Goal: Information Seeking & Learning: Learn about a topic

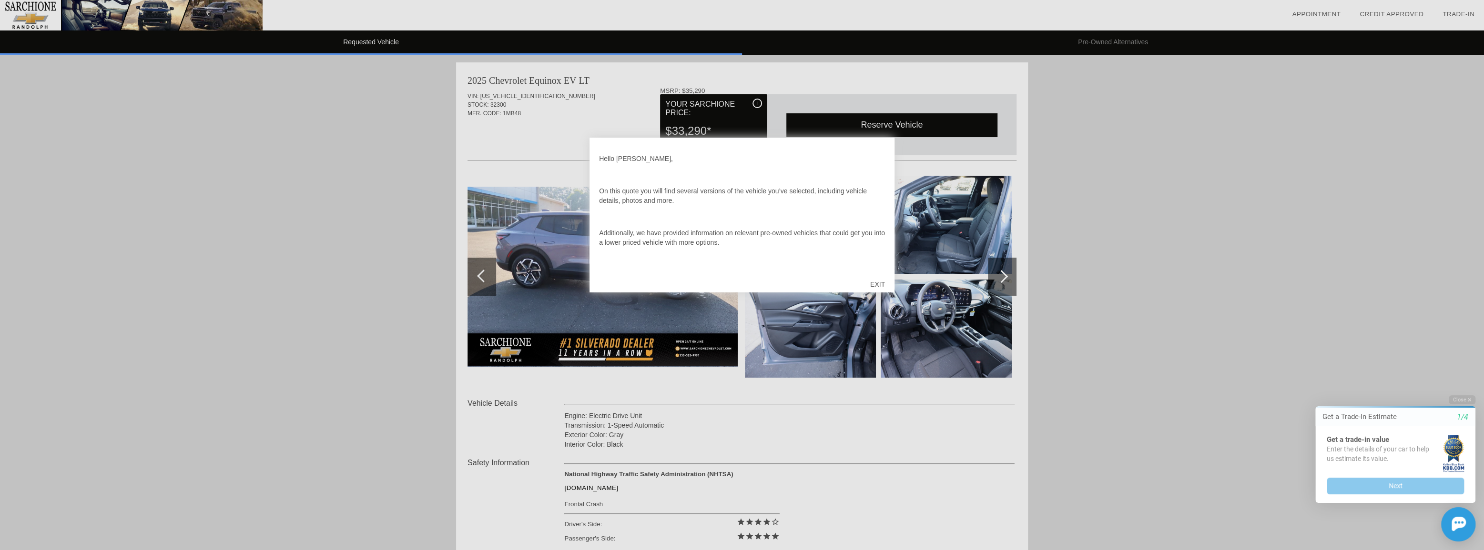
click at [874, 283] on div "EXIT" at bounding box center [877, 284] width 34 height 29
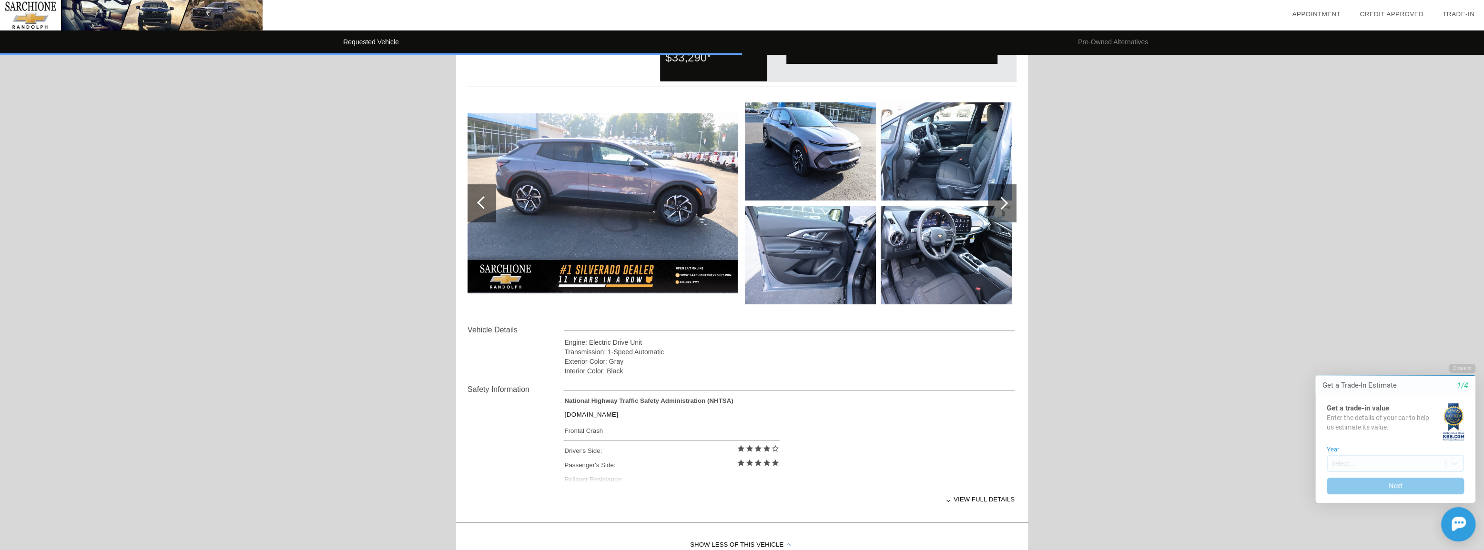
scroll to position [86, 0]
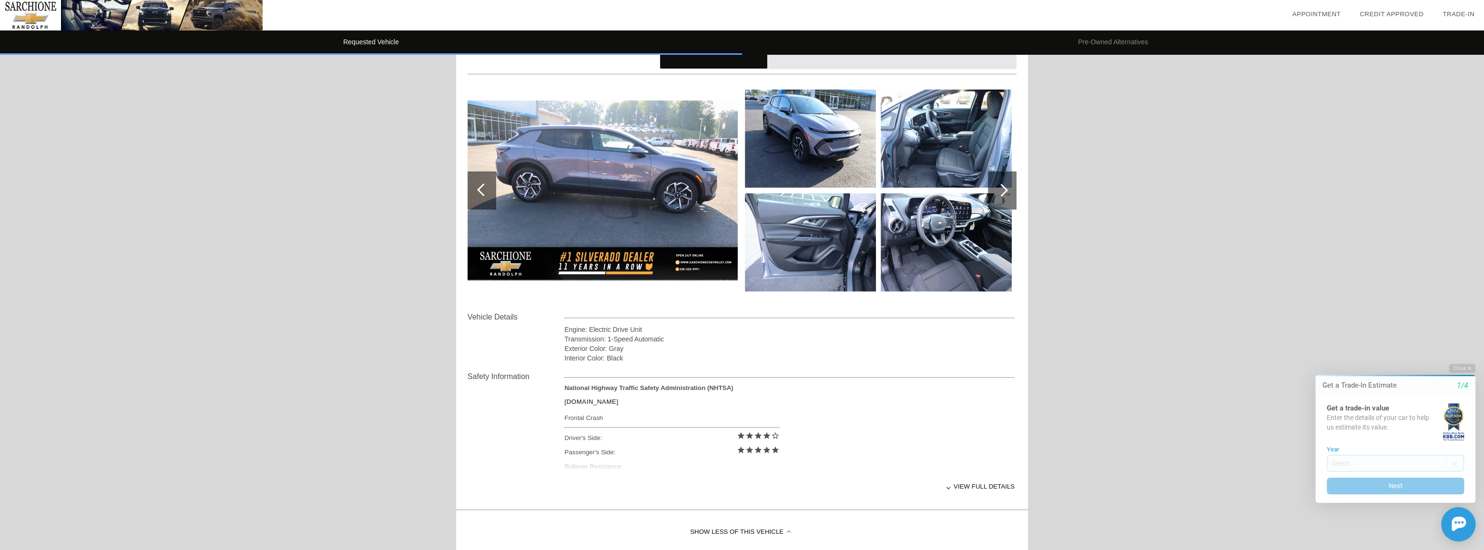
click at [949, 489] on div "View full details" at bounding box center [789, 486] width 450 height 23
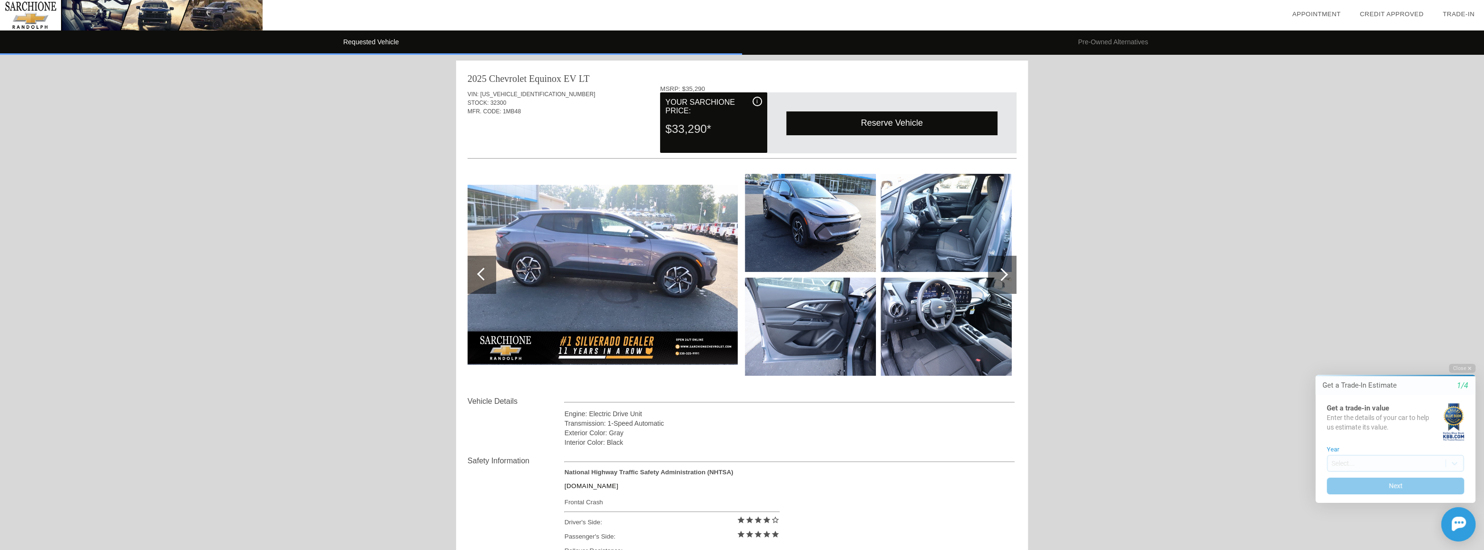
scroll to position [0, 0]
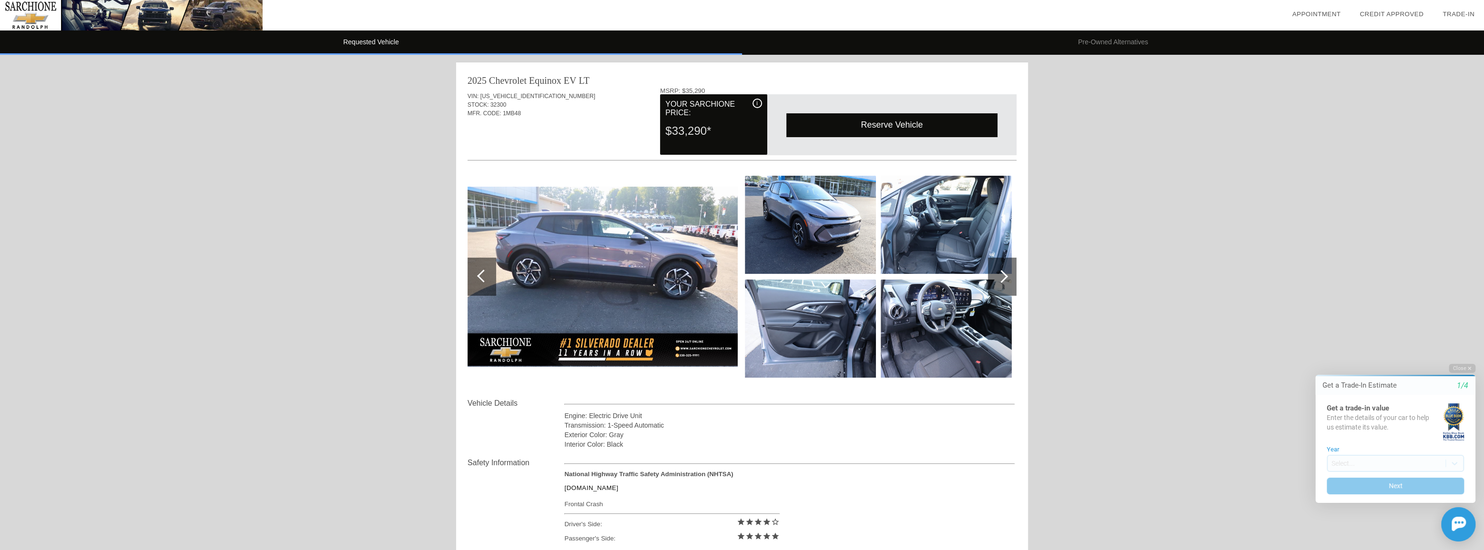
click at [1003, 278] on div at bounding box center [1001, 276] width 13 height 13
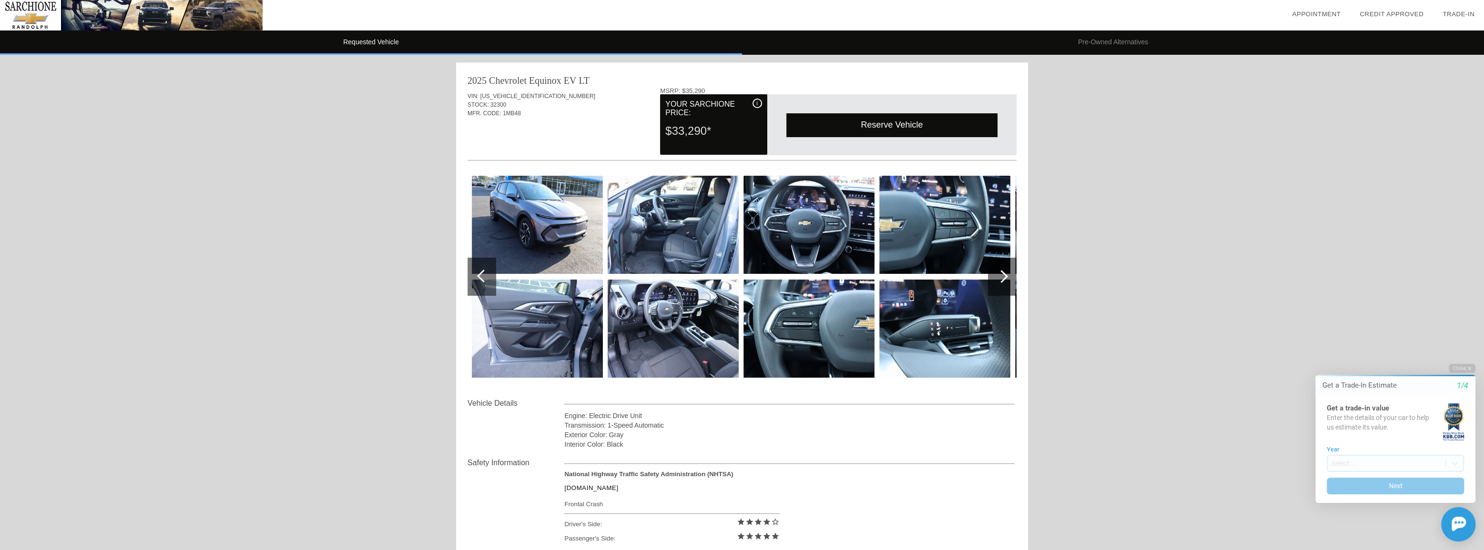
click at [1003, 278] on div at bounding box center [1001, 276] width 13 height 13
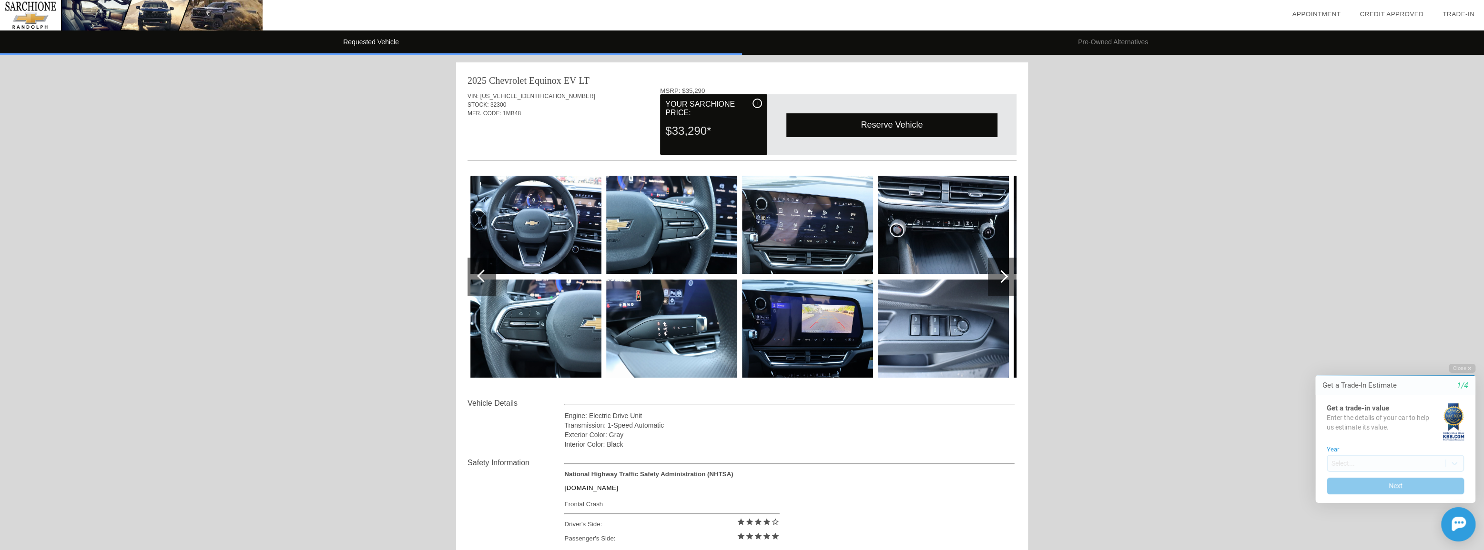
click at [1003, 278] on div at bounding box center [1001, 276] width 13 height 13
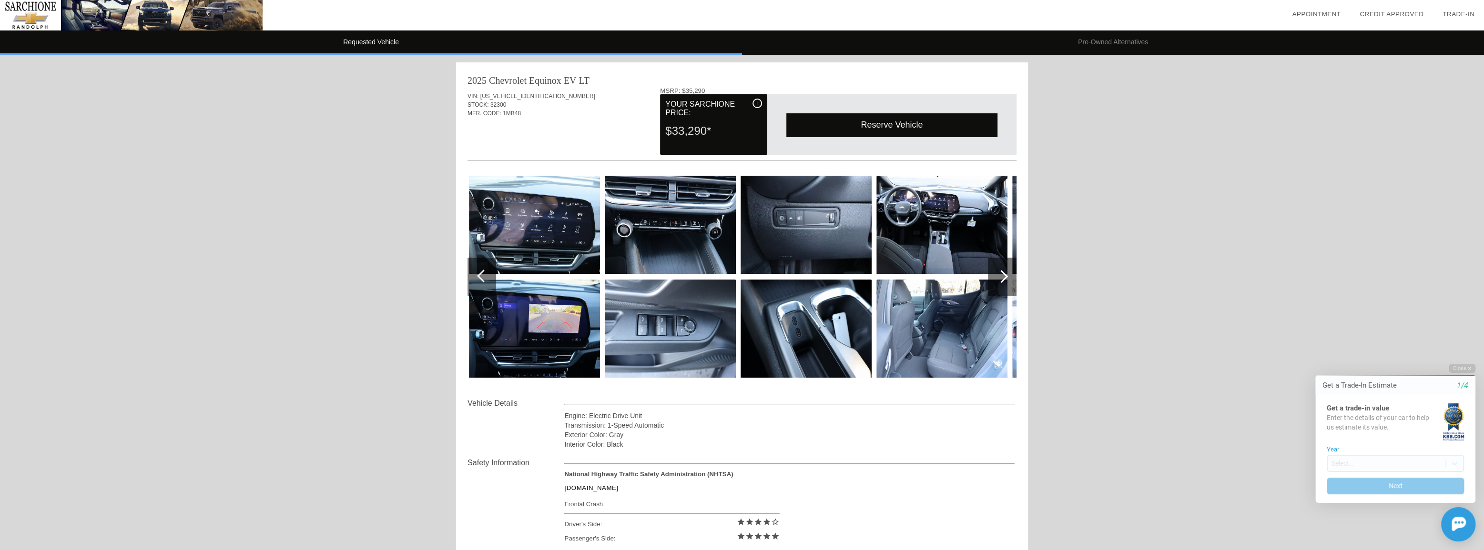
click at [1003, 276] on div at bounding box center [1001, 276] width 13 height 13
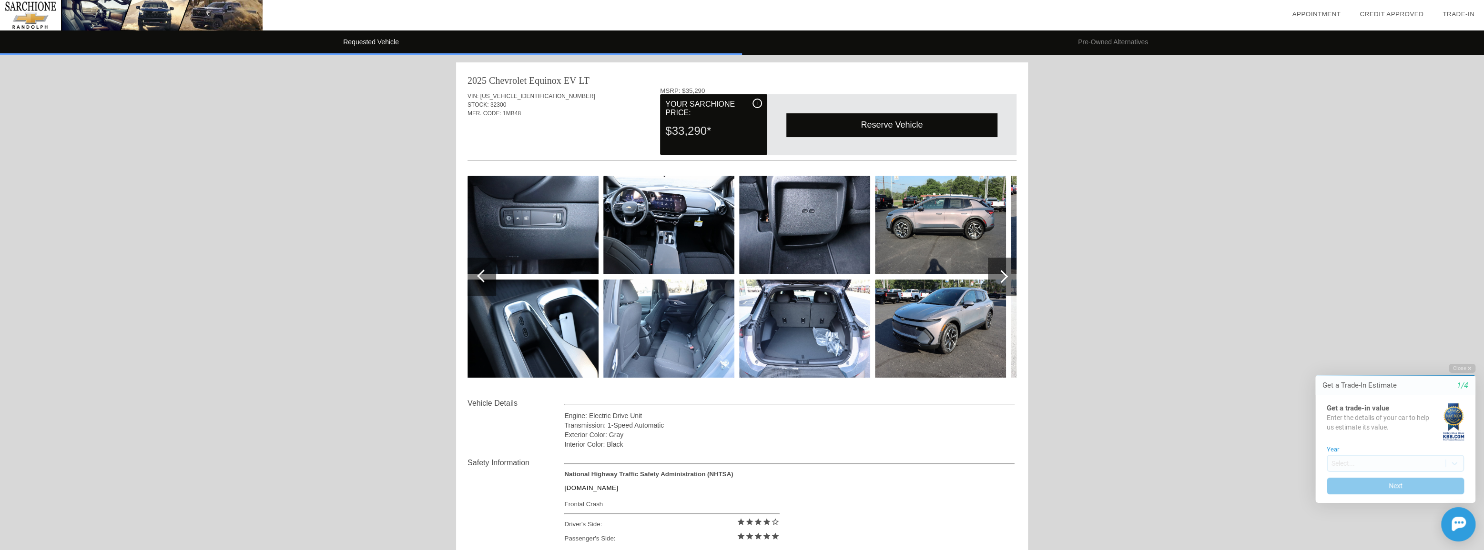
click at [1003, 276] on div at bounding box center [1001, 276] width 13 height 13
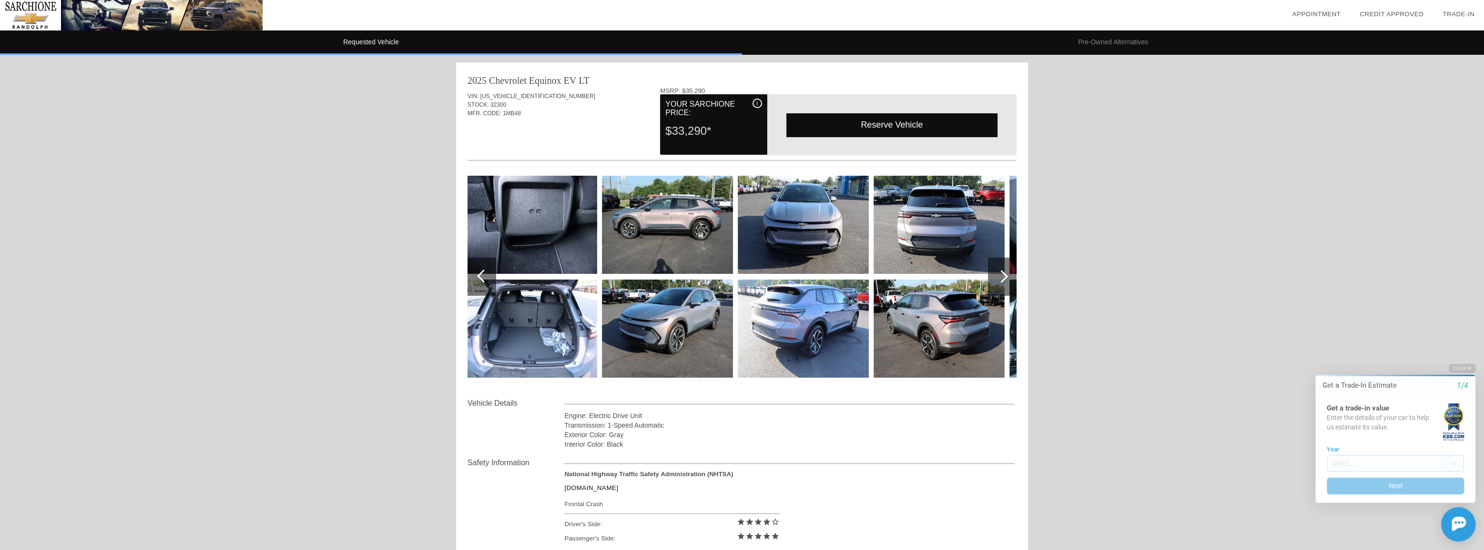
click at [1002, 281] on div at bounding box center [1001, 276] width 13 height 13
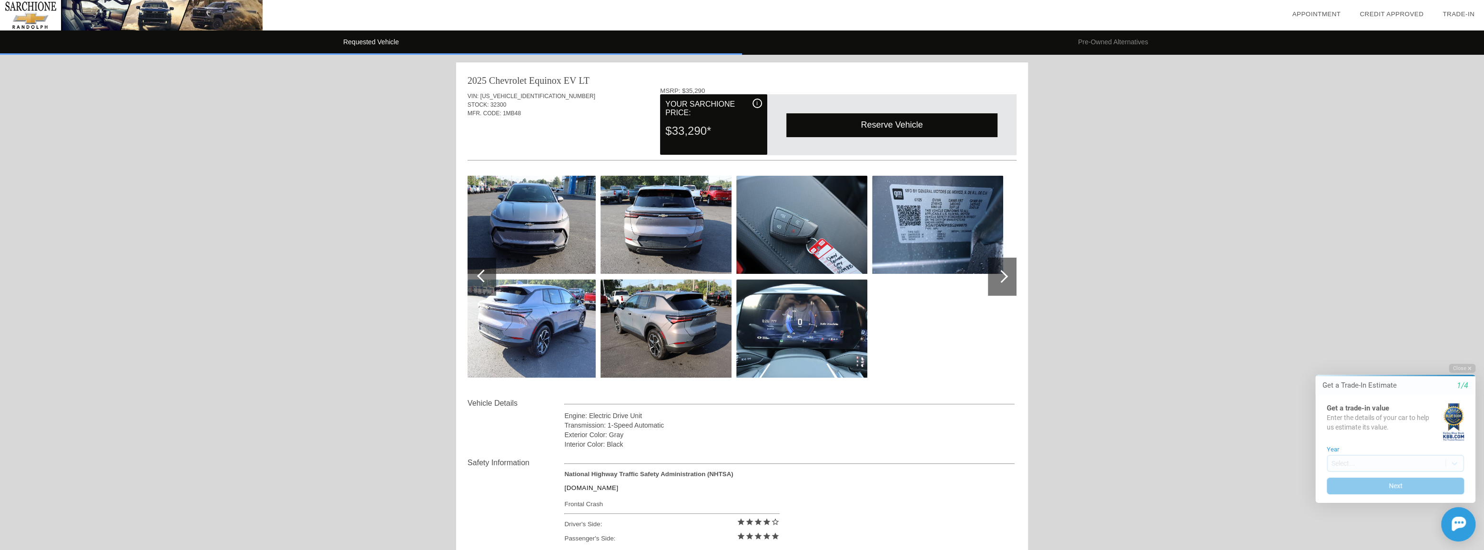
click at [1000, 281] on div at bounding box center [1001, 276] width 13 height 13
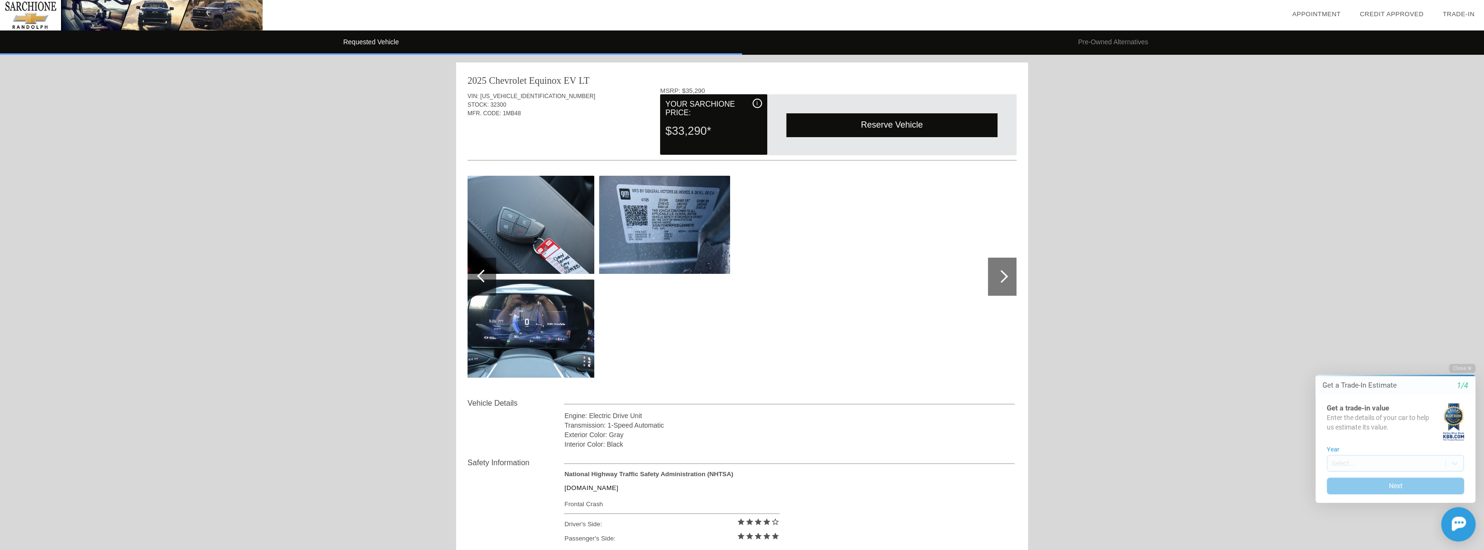
click at [1000, 281] on div at bounding box center [1001, 276] width 13 height 13
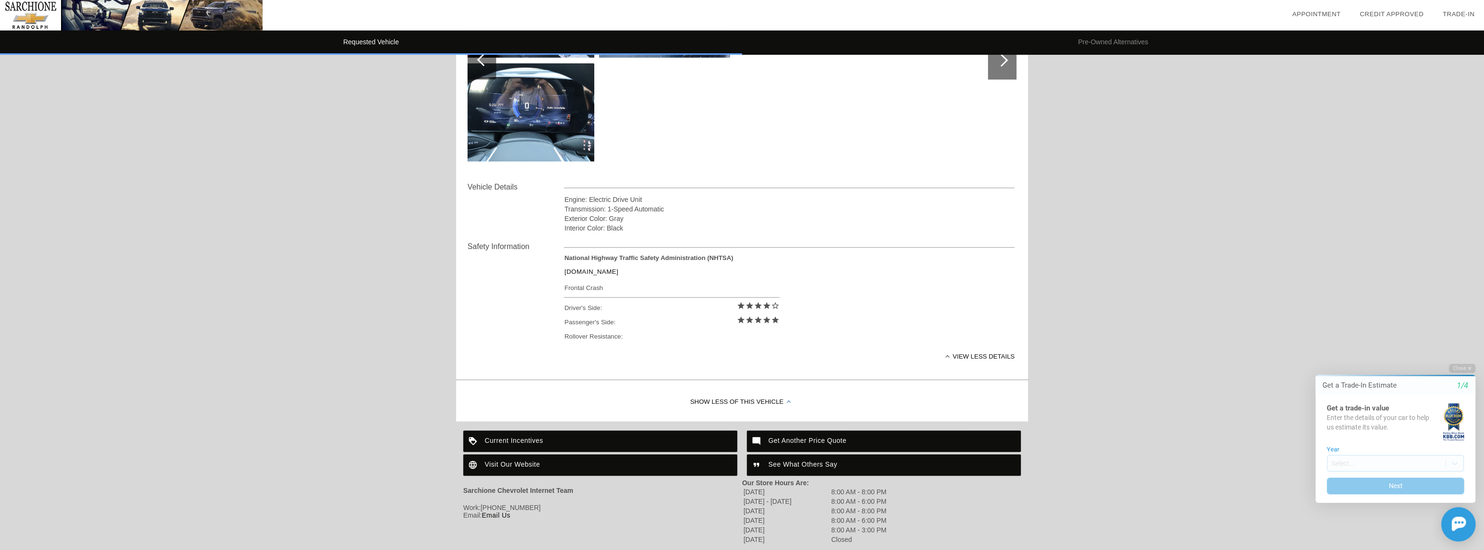
scroll to position [260, 0]
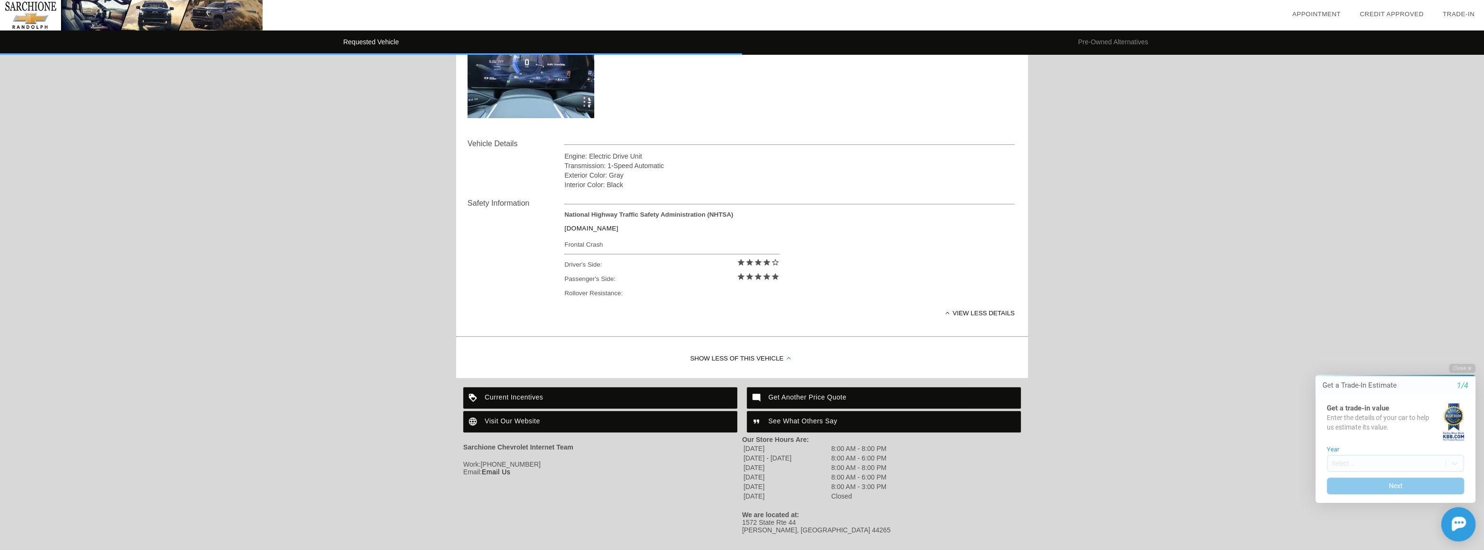
click at [514, 416] on div "Visit Our Website" at bounding box center [600, 421] width 274 height 21
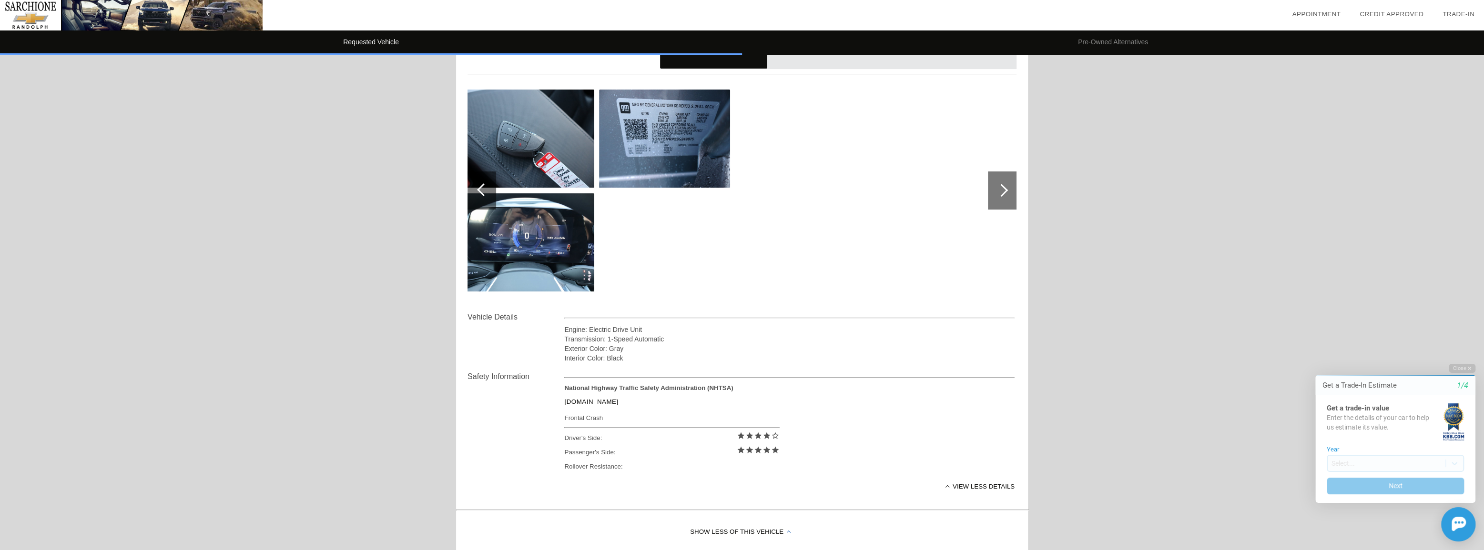
scroll to position [0, 0]
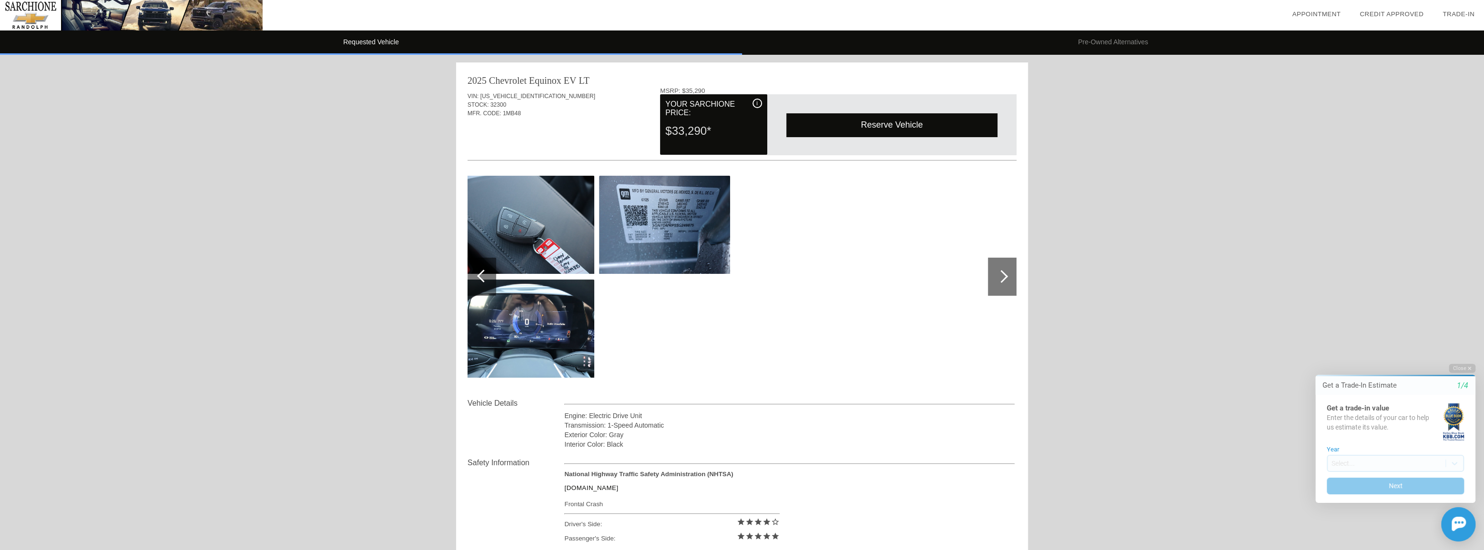
click at [480, 281] on div at bounding box center [481, 277] width 29 height 38
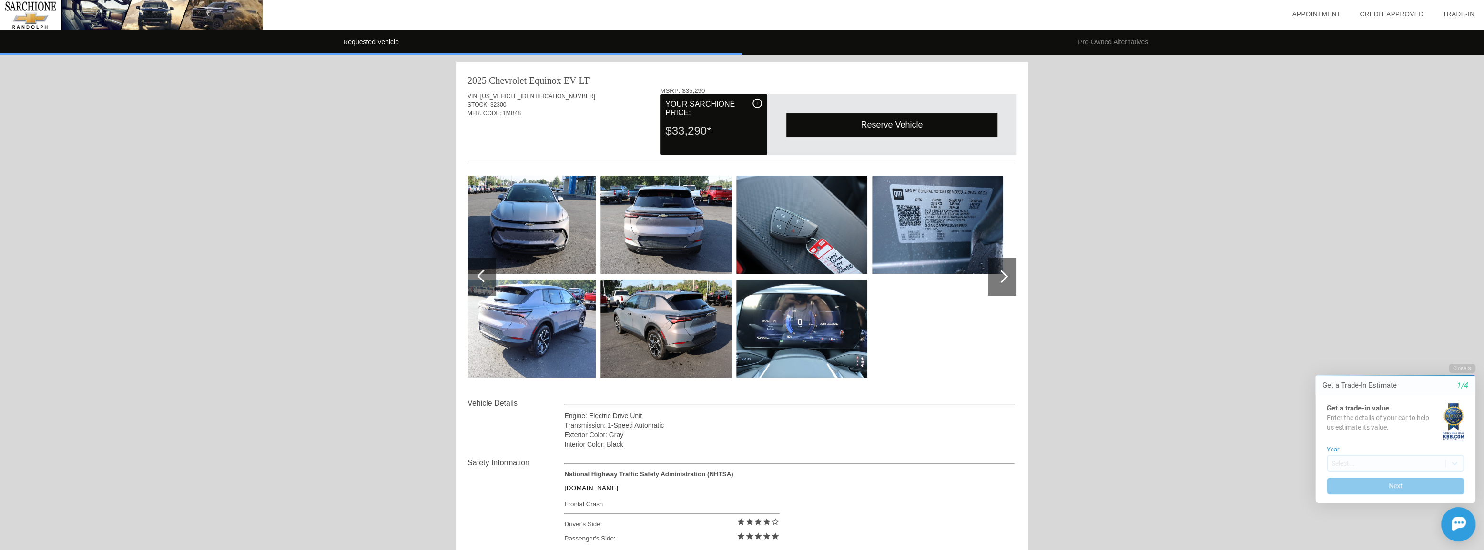
click at [480, 281] on div at bounding box center [481, 277] width 29 height 38
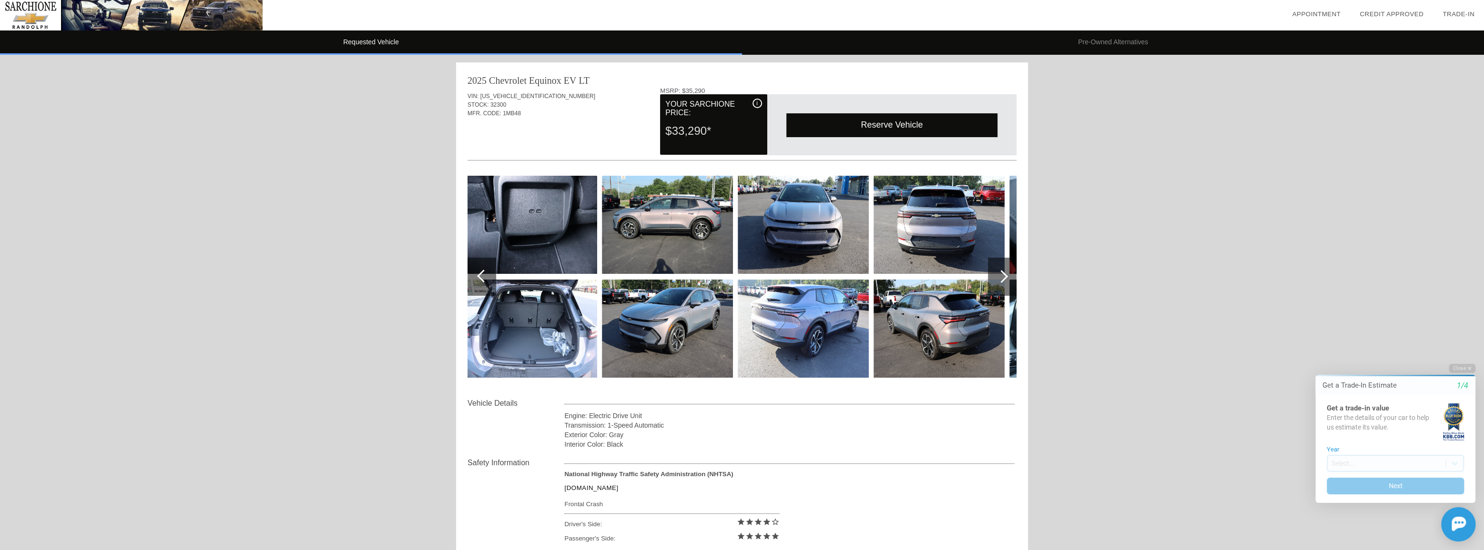
click at [480, 281] on div at bounding box center [481, 277] width 29 height 38
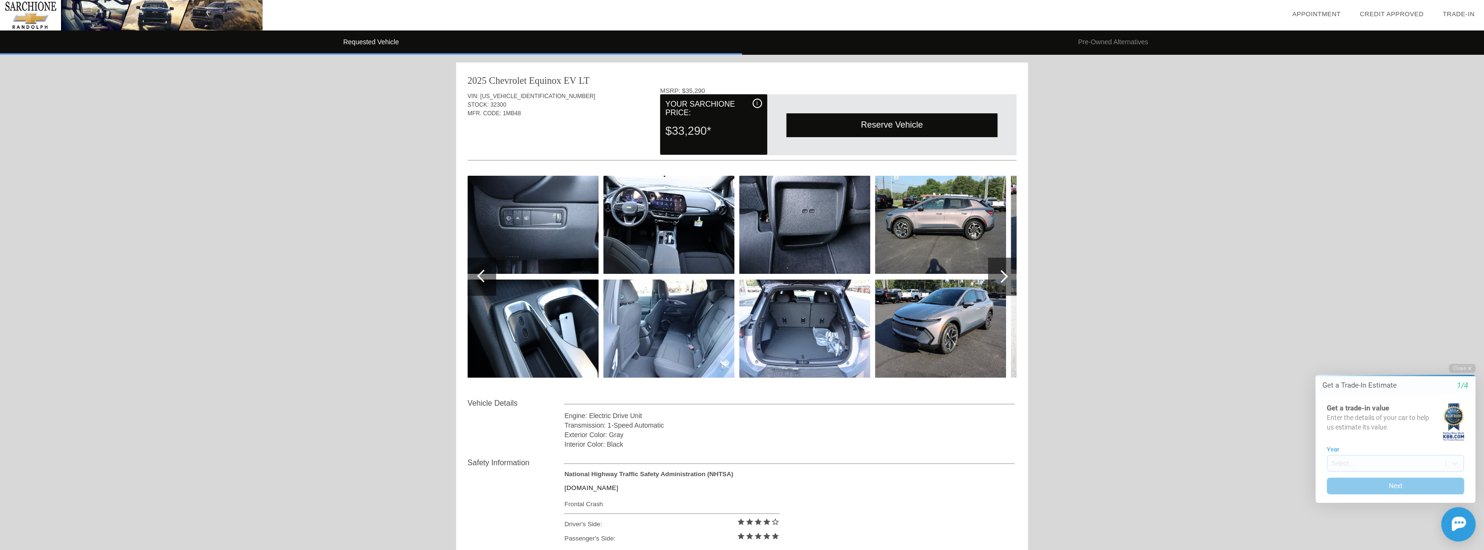
click at [480, 281] on div at bounding box center [481, 277] width 29 height 38
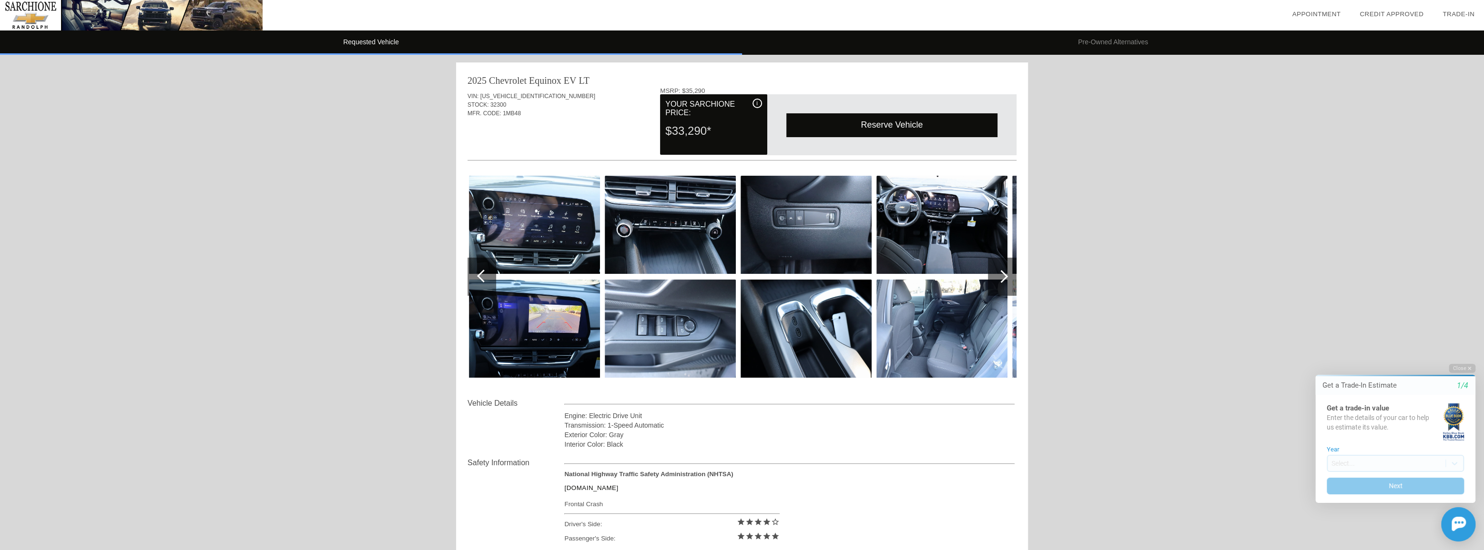
click at [480, 281] on div at bounding box center [481, 277] width 29 height 38
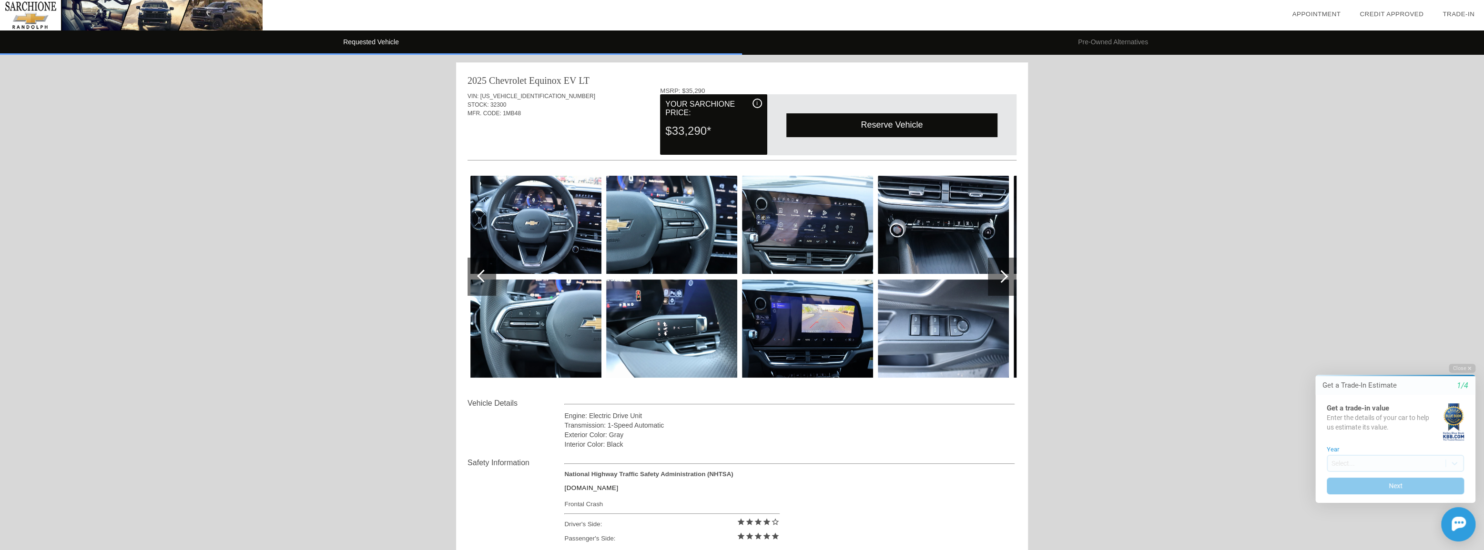
click at [480, 281] on div at bounding box center [481, 277] width 29 height 38
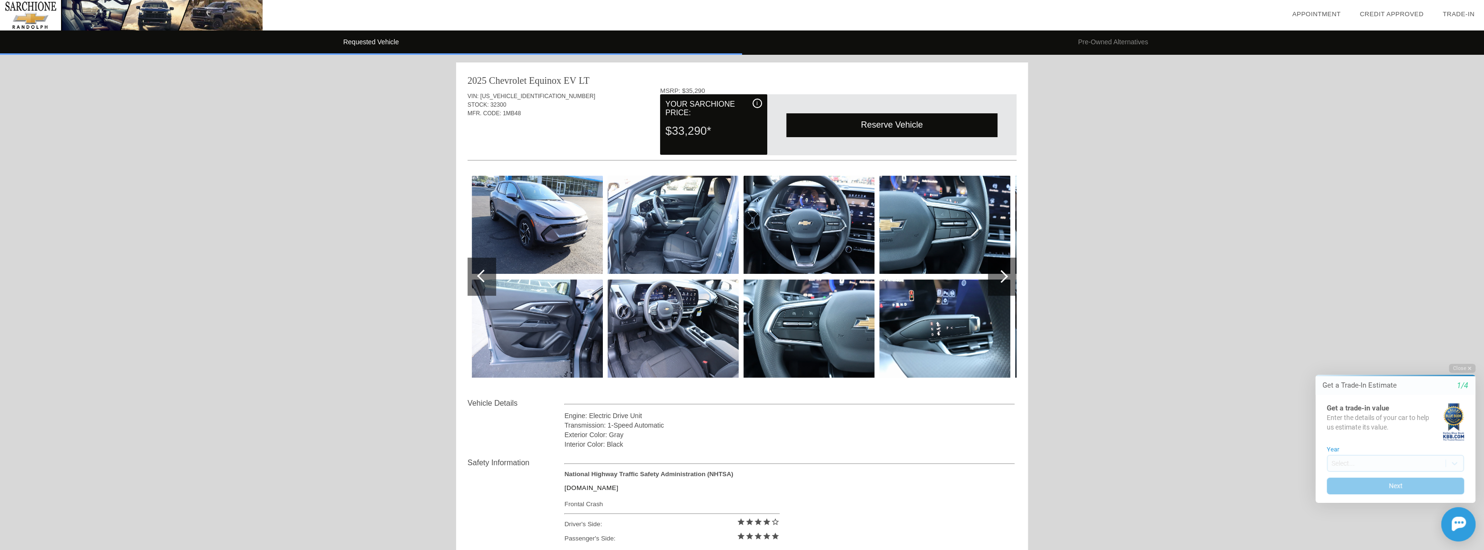
click at [480, 281] on div at bounding box center [481, 277] width 29 height 38
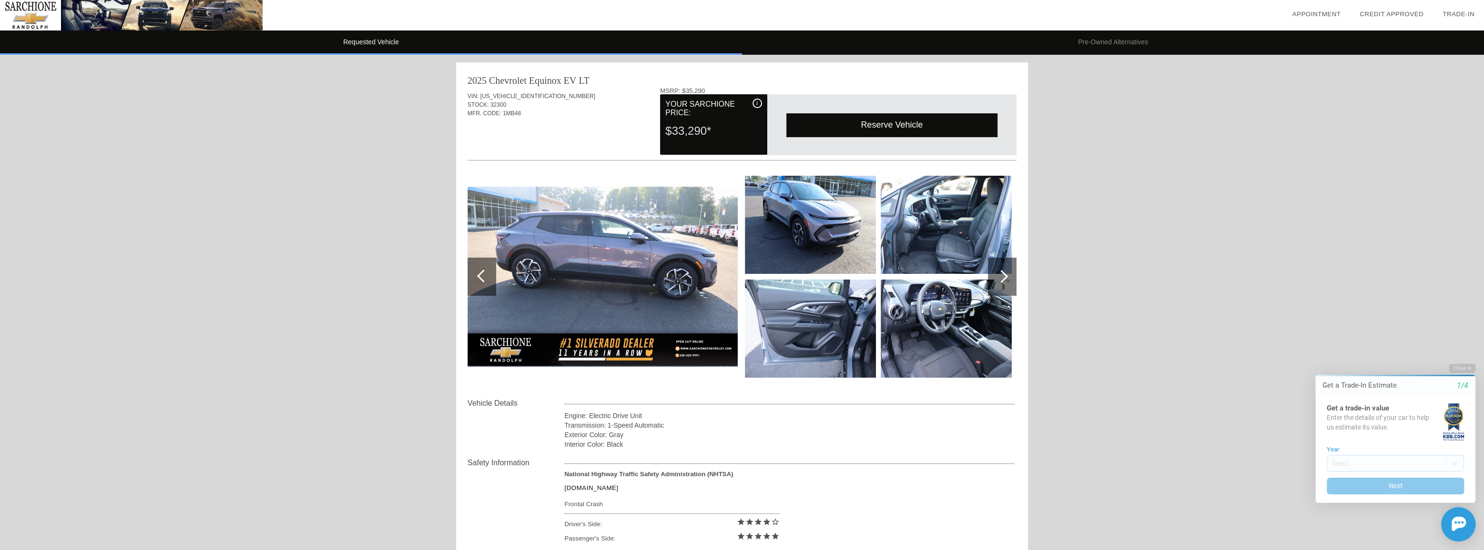
click at [811, 212] on img at bounding box center [810, 225] width 131 height 98
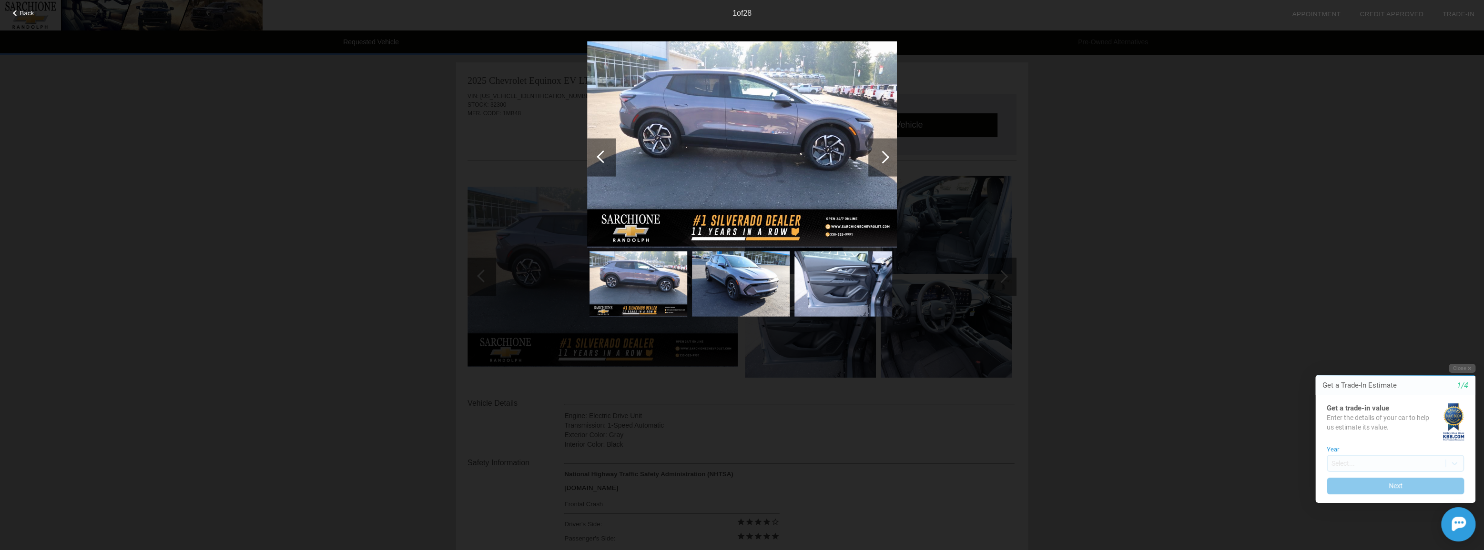
click at [886, 160] on div at bounding box center [882, 157] width 29 height 38
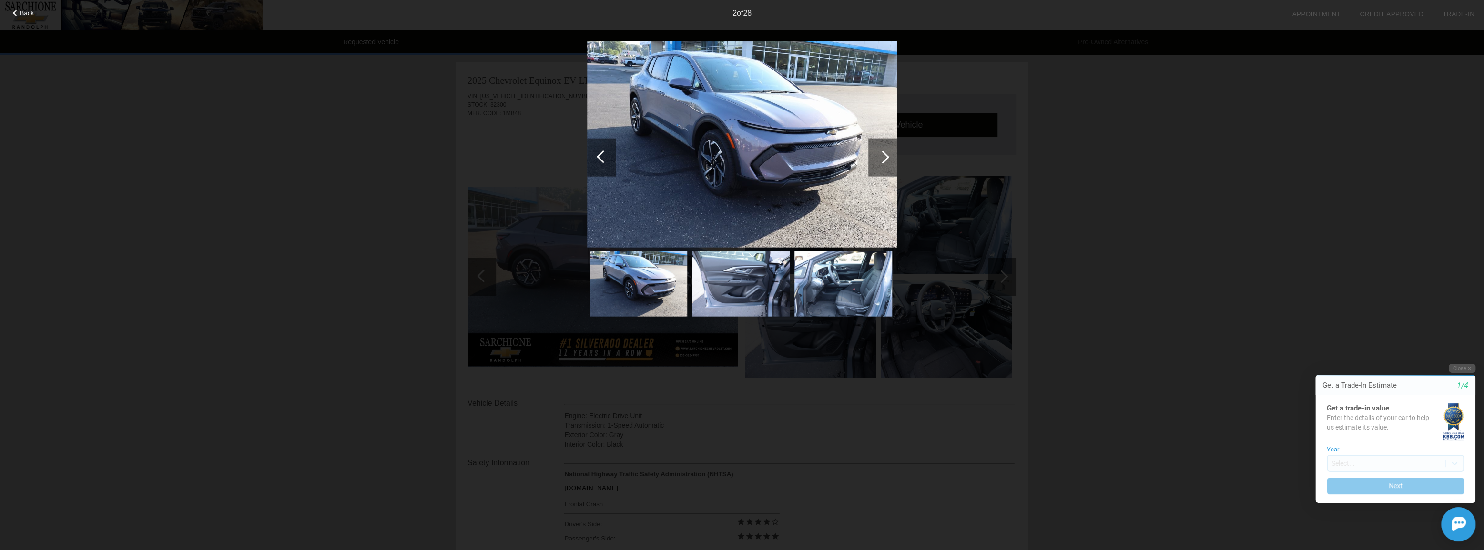
click at [889, 161] on div at bounding box center [882, 157] width 29 height 38
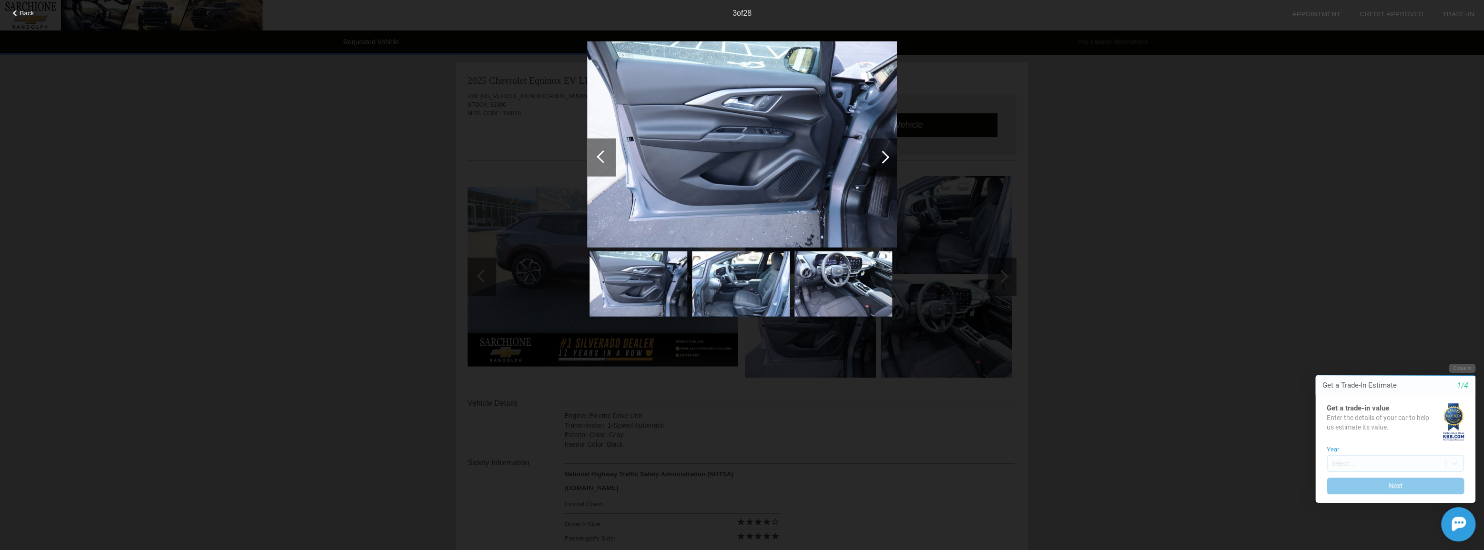
click at [889, 161] on div at bounding box center [882, 157] width 29 height 38
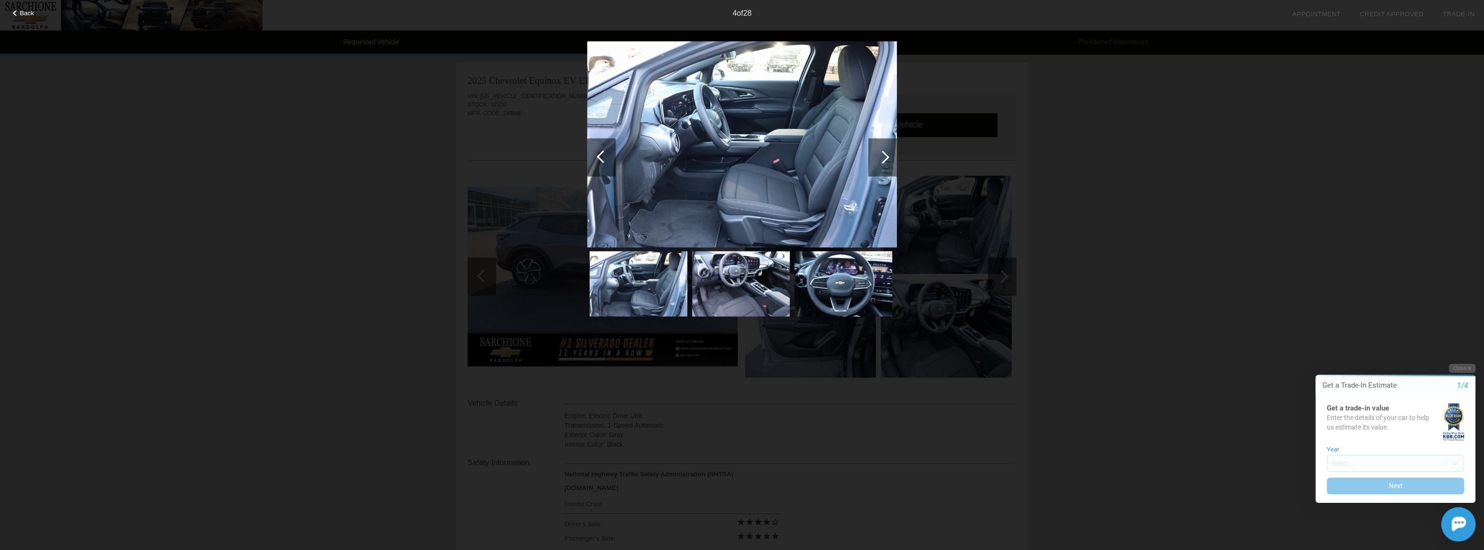
click at [889, 161] on div at bounding box center [882, 157] width 29 height 38
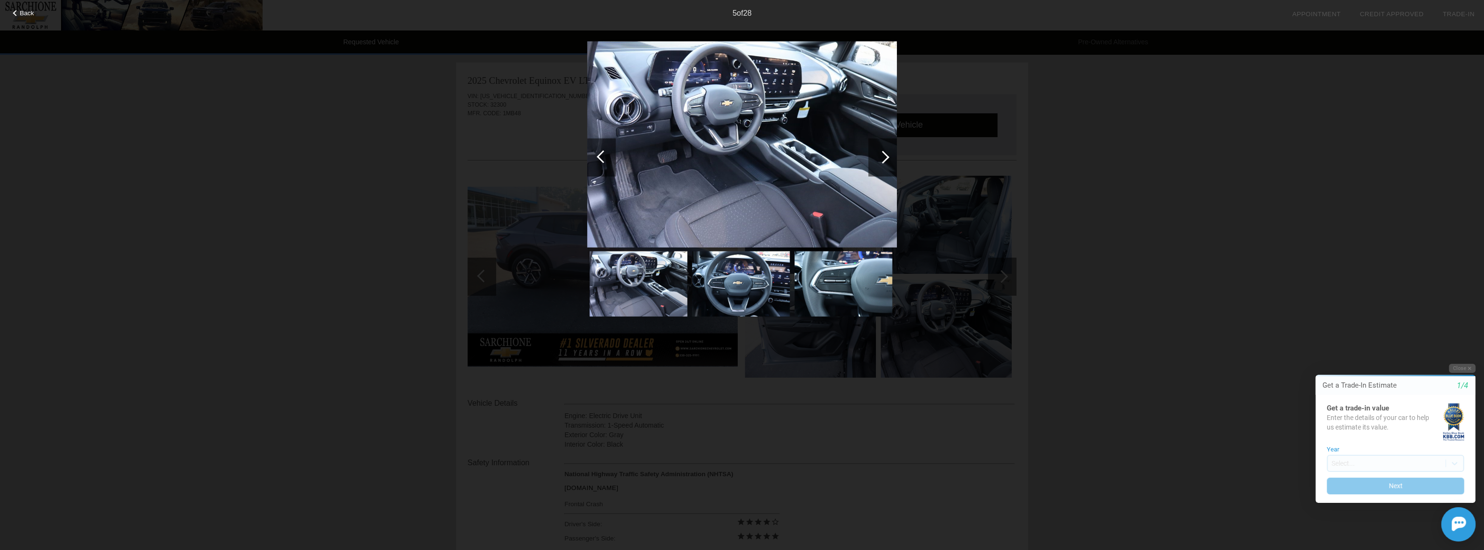
click at [889, 161] on div at bounding box center [882, 157] width 29 height 38
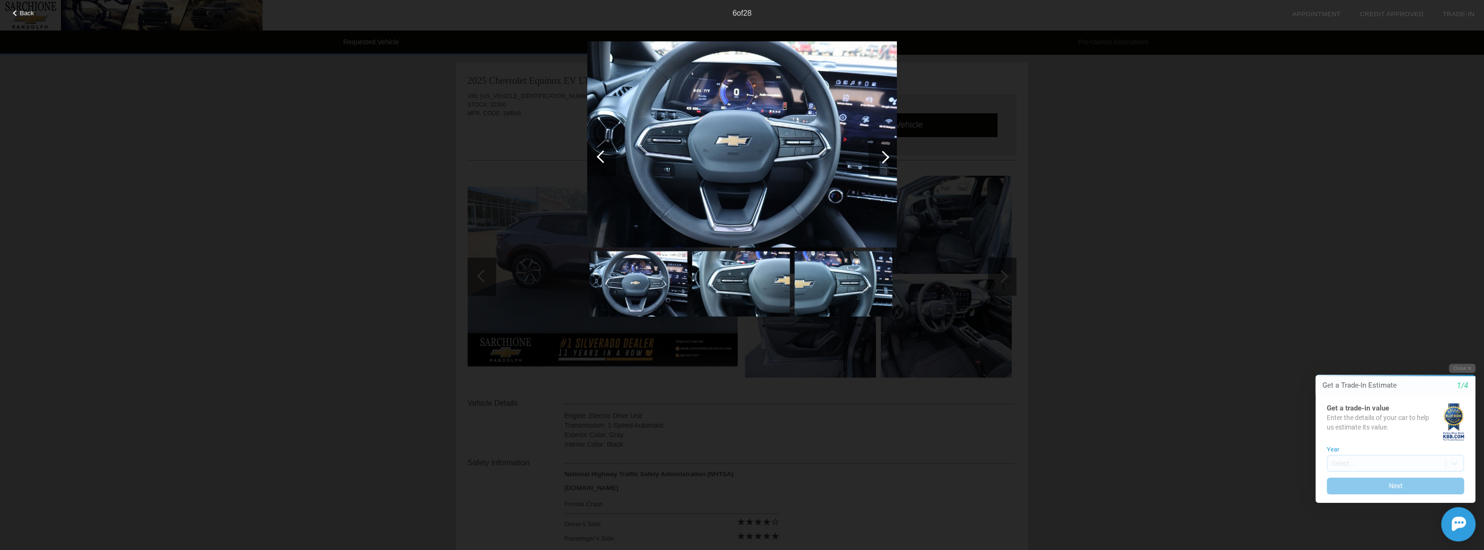
click at [889, 161] on div at bounding box center [882, 157] width 29 height 38
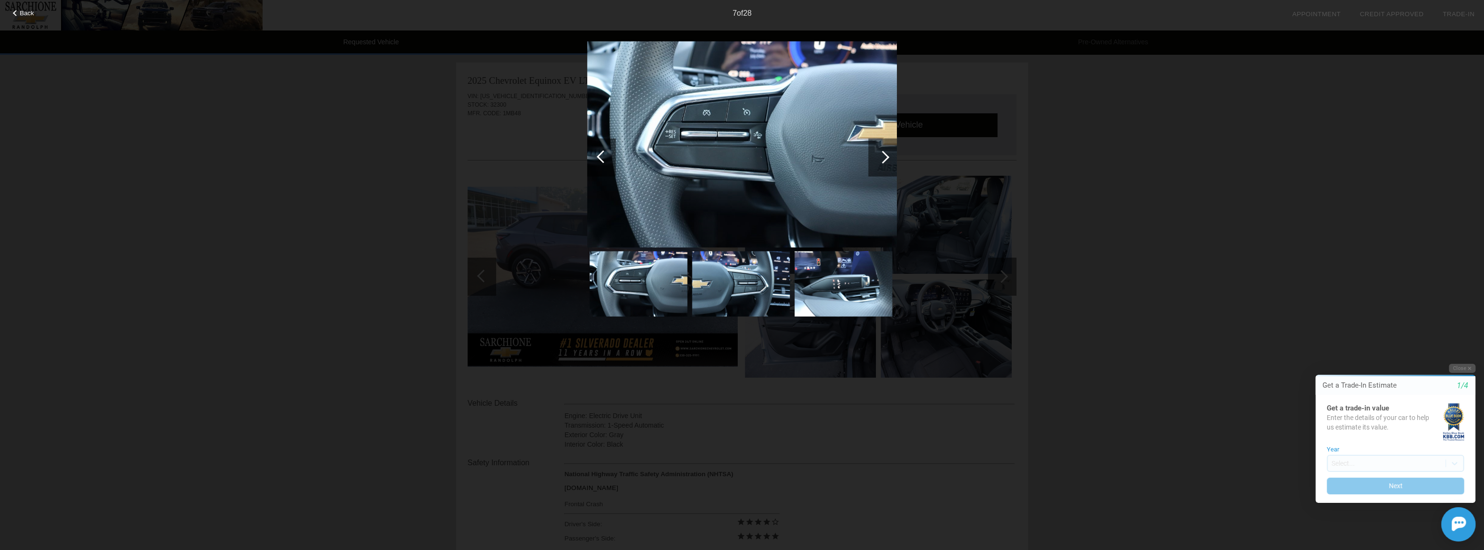
click at [889, 161] on div at bounding box center [882, 157] width 29 height 38
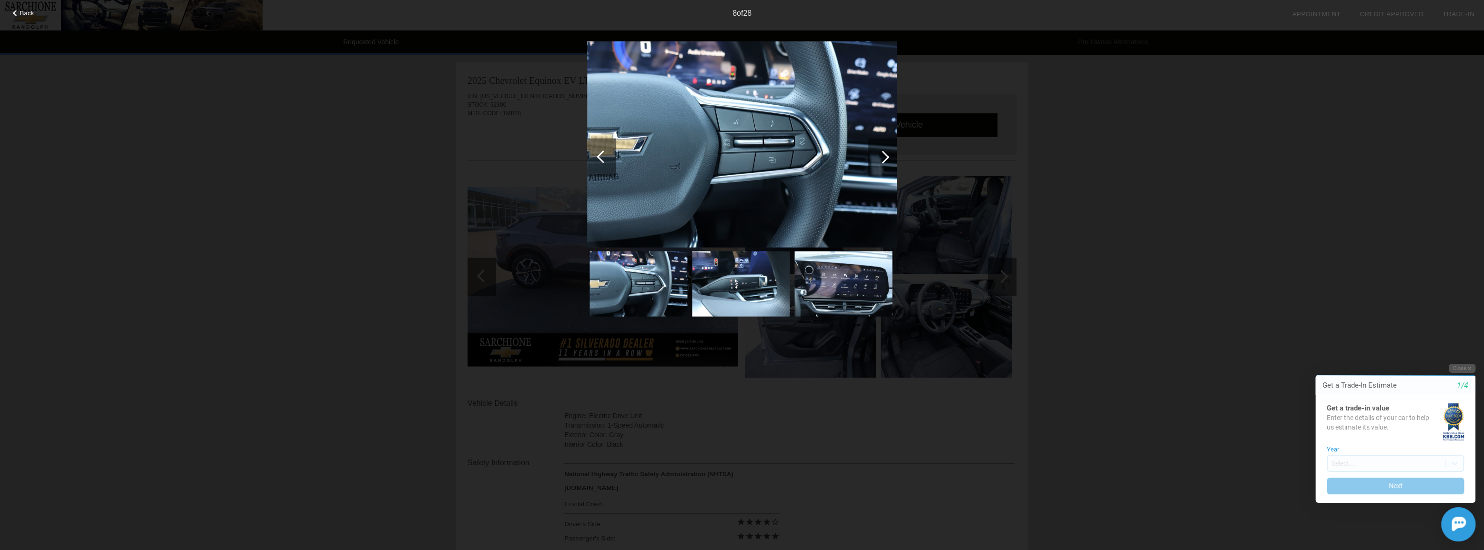
click at [889, 161] on div at bounding box center [882, 157] width 29 height 38
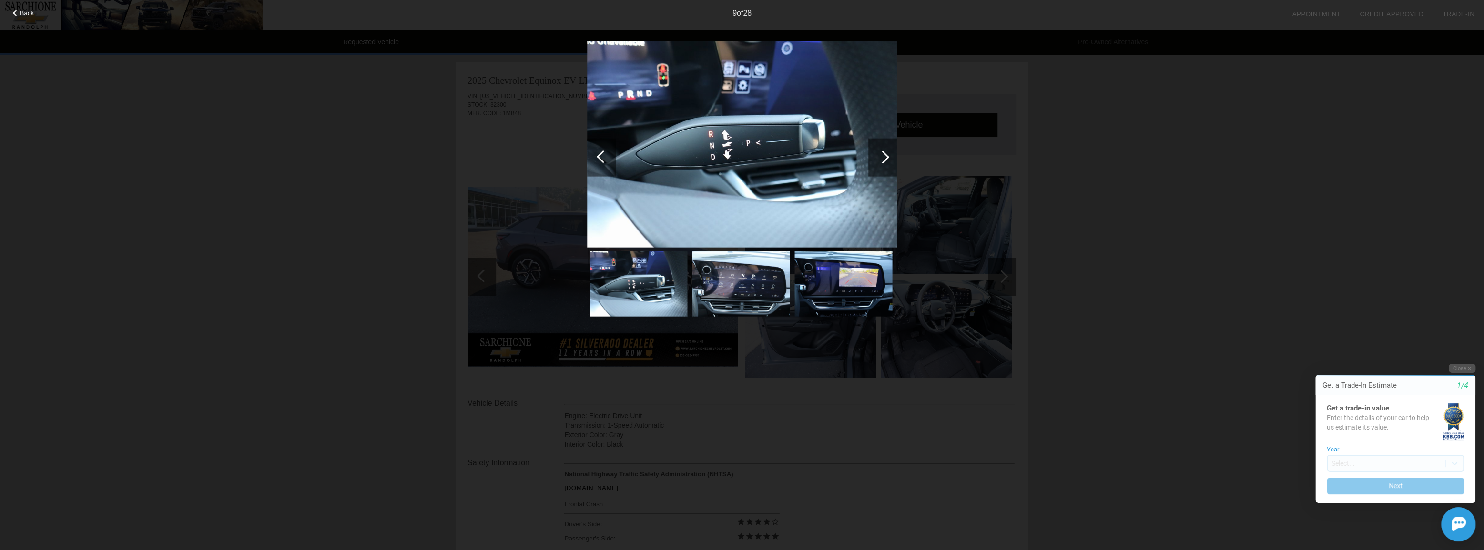
click at [889, 161] on div at bounding box center [882, 157] width 29 height 38
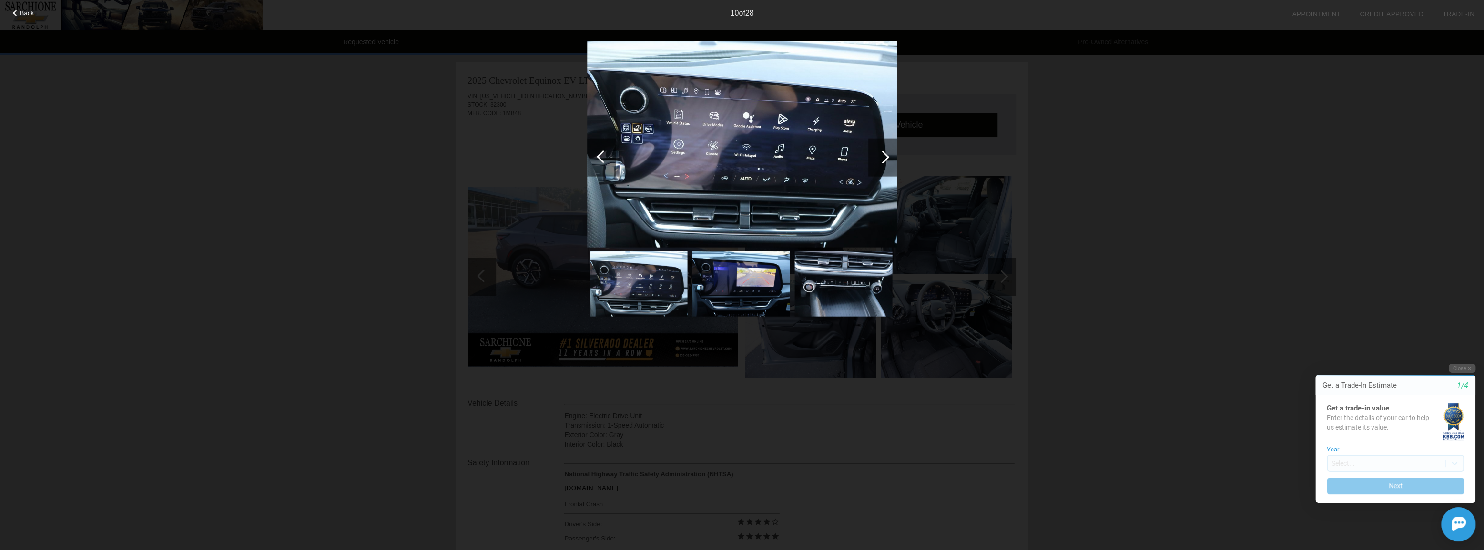
click at [889, 161] on div at bounding box center [882, 157] width 29 height 38
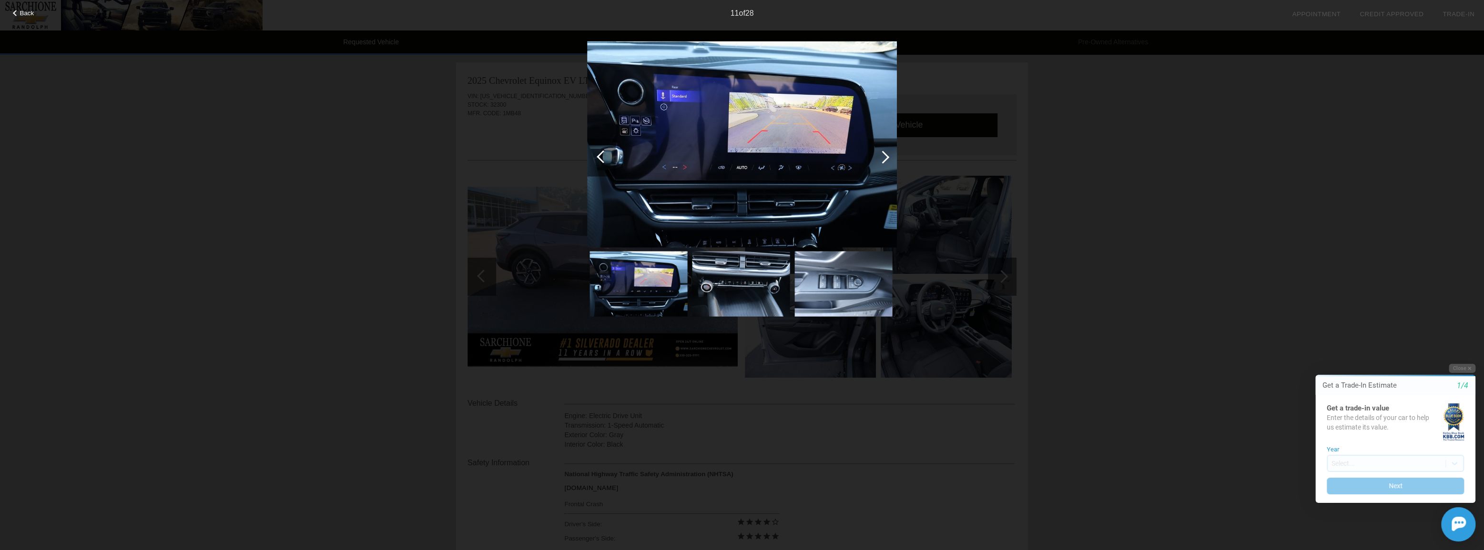
click at [889, 161] on div at bounding box center [882, 157] width 29 height 38
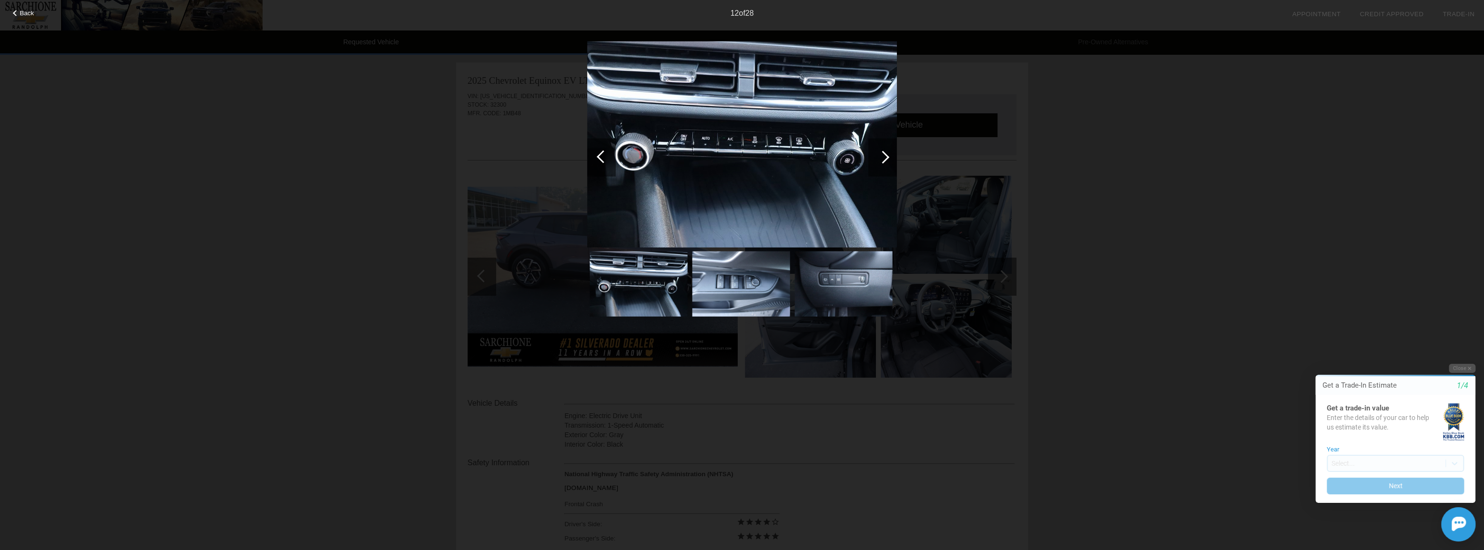
click at [889, 161] on div at bounding box center [882, 157] width 29 height 38
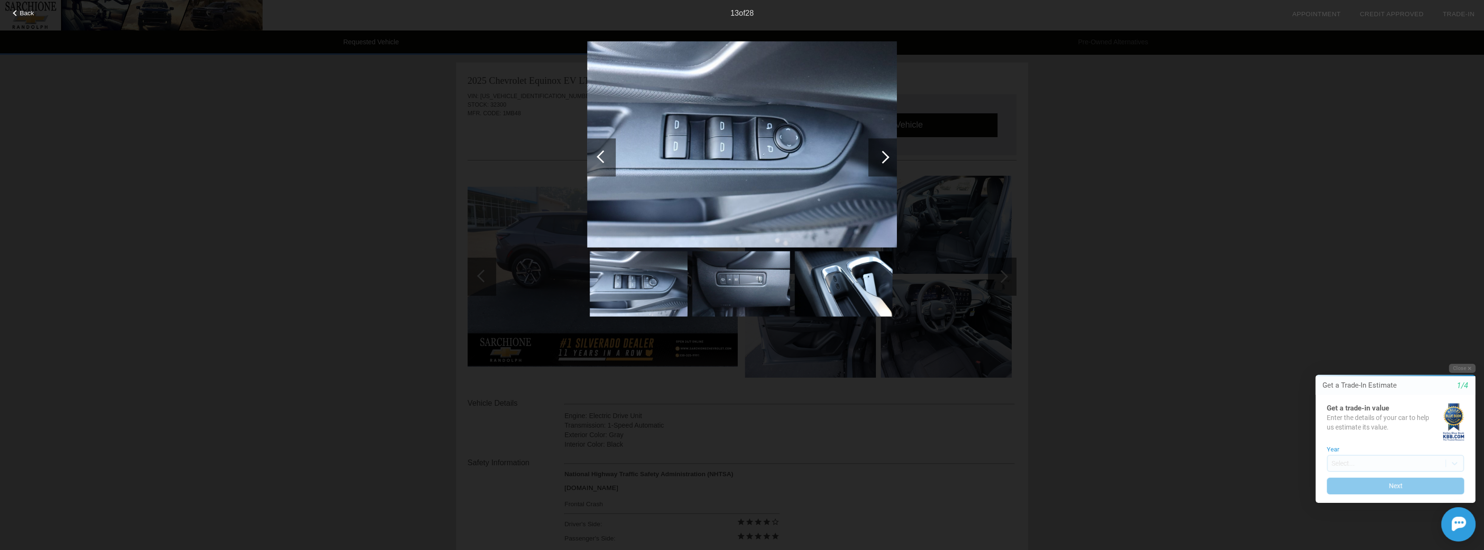
click at [889, 161] on div at bounding box center [882, 157] width 29 height 38
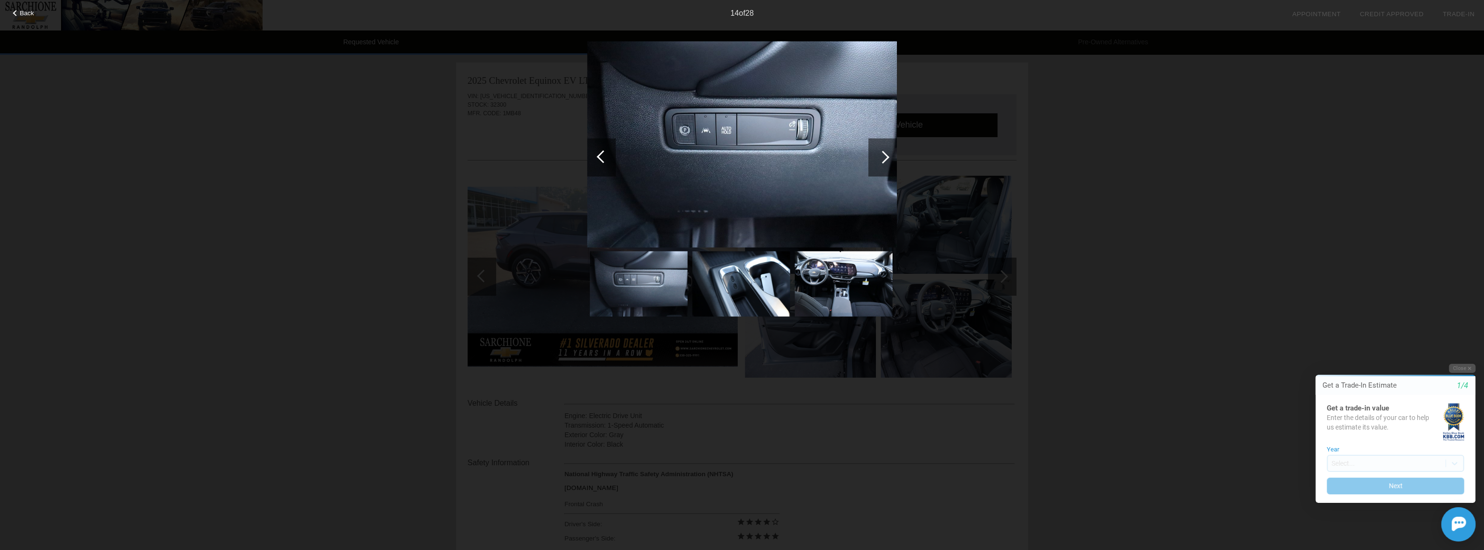
click at [599, 156] on div at bounding box center [602, 156] width 13 height 13
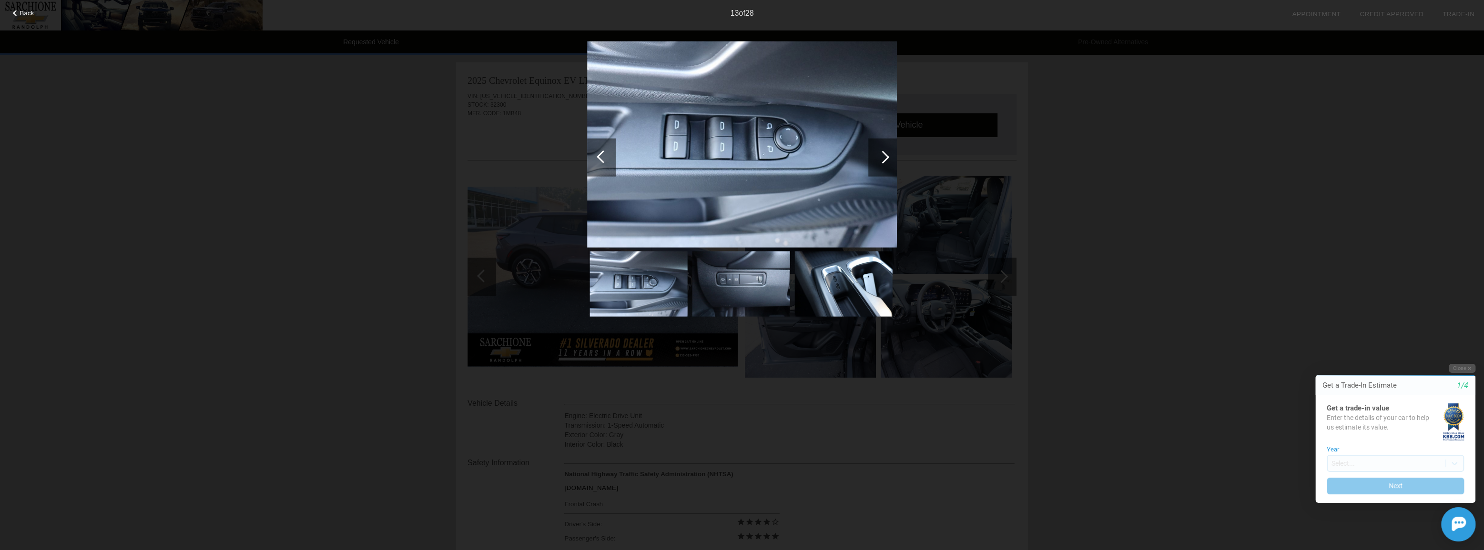
click at [889, 157] on div at bounding box center [882, 157] width 29 height 38
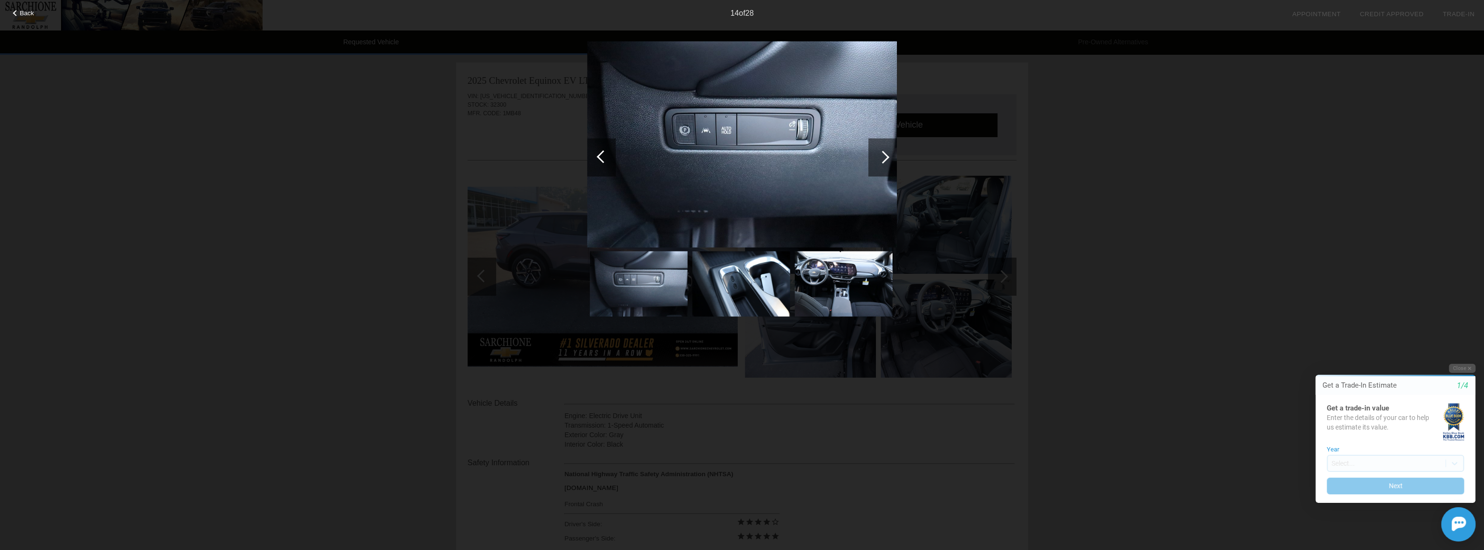
click at [889, 157] on div at bounding box center [882, 157] width 29 height 38
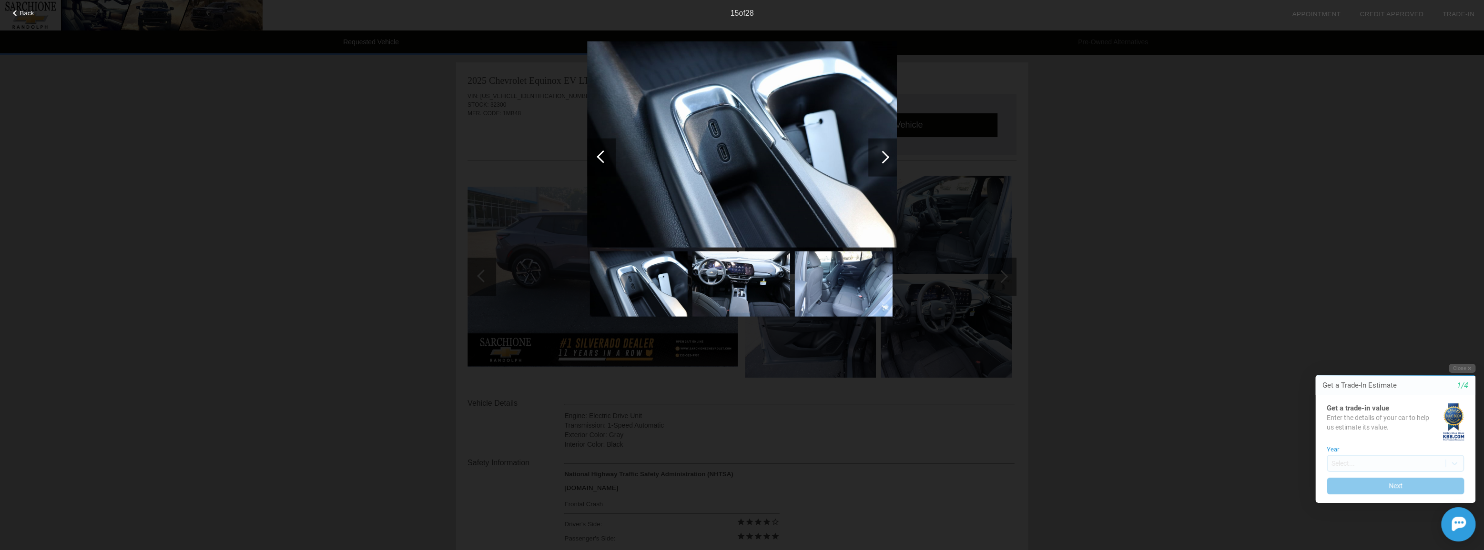
click at [889, 157] on div at bounding box center [882, 157] width 29 height 38
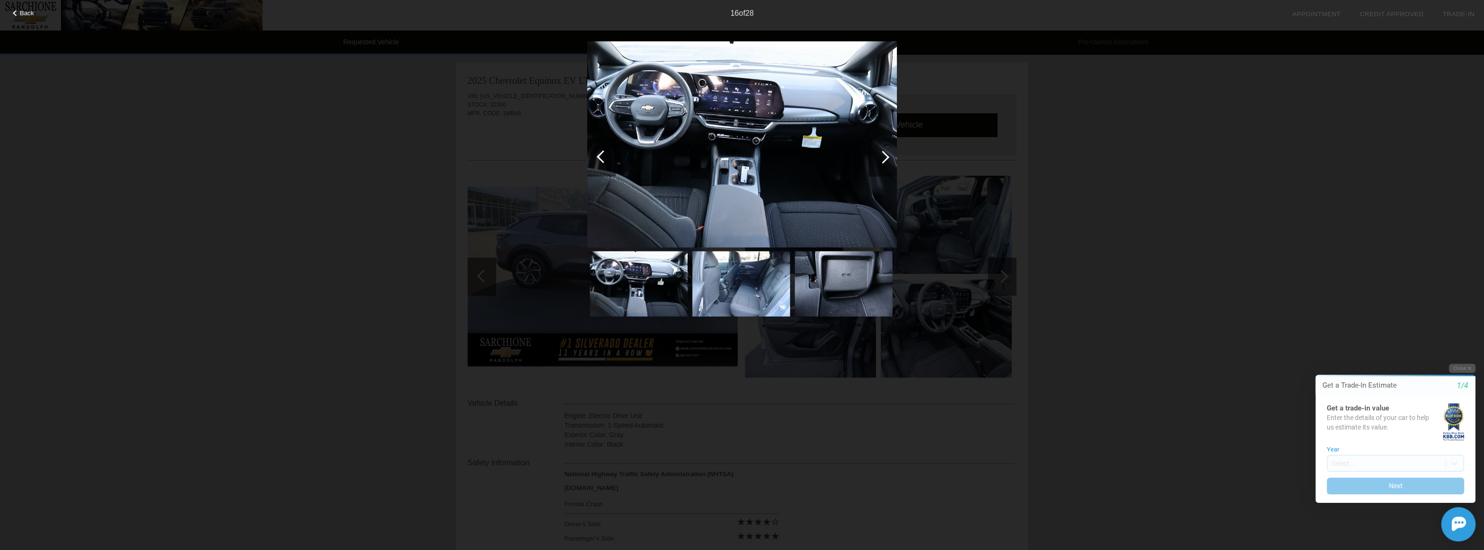
click at [889, 157] on div at bounding box center [882, 157] width 29 height 38
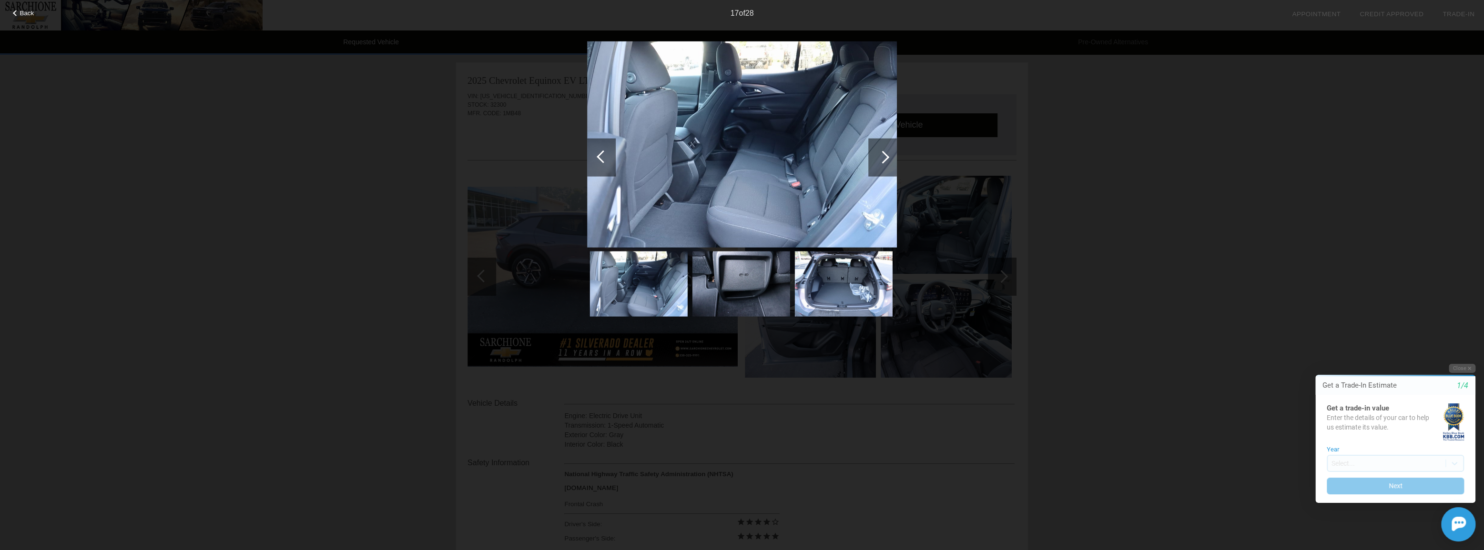
click at [889, 157] on div at bounding box center [882, 157] width 29 height 38
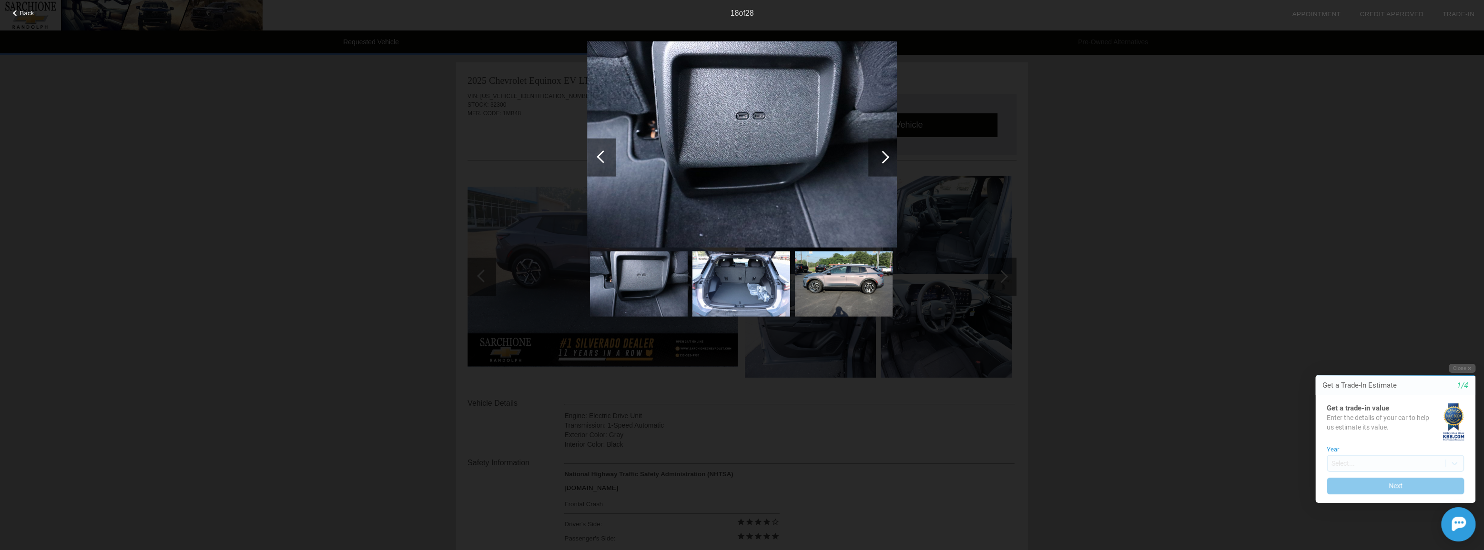
click at [889, 157] on div at bounding box center [882, 157] width 29 height 38
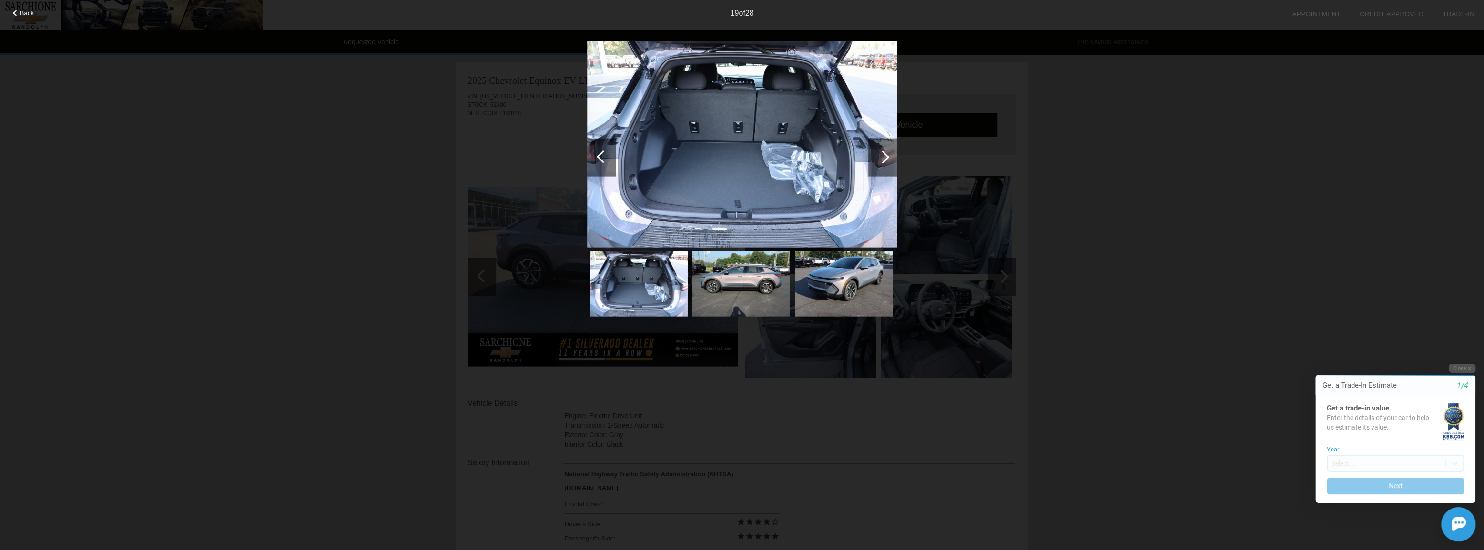
click at [889, 157] on div at bounding box center [882, 157] width 29 height 38
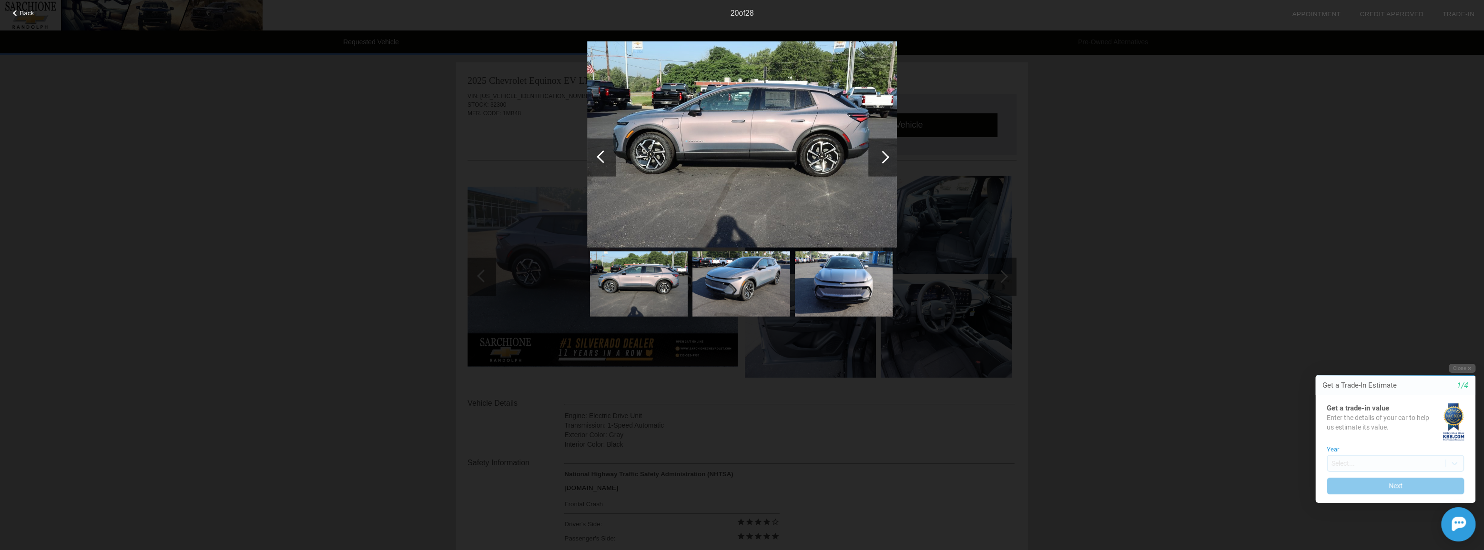
click at [889, 157] on div at bounding box center [882, 157] width 29 height 38
